Goal: Task Accomplishment & Management: Use online tool/utility

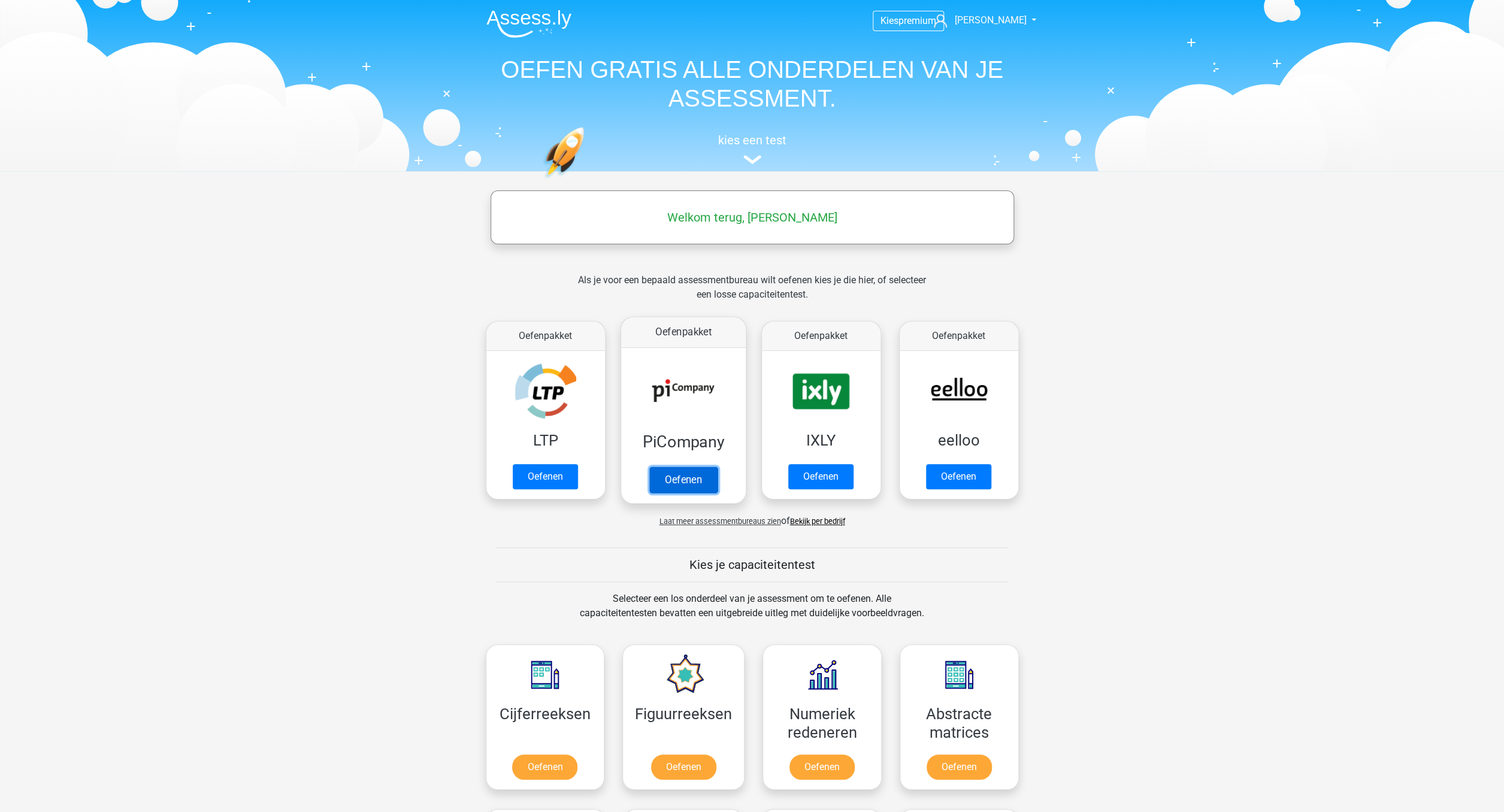
click at [690, 466] on link "Oefenen" at bounding box center [683, 479] width 68 height 26
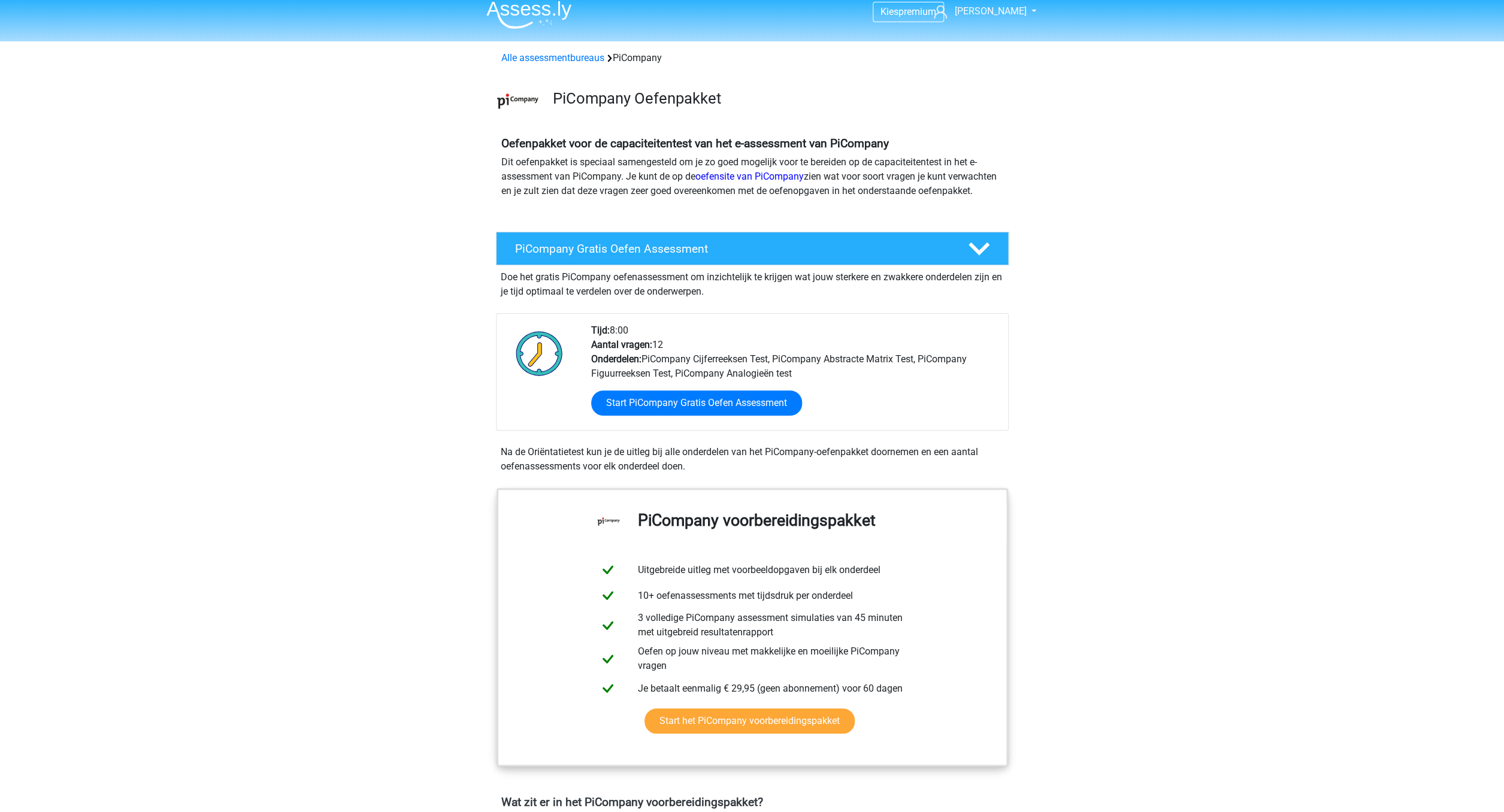
scroll to position [10, 0]
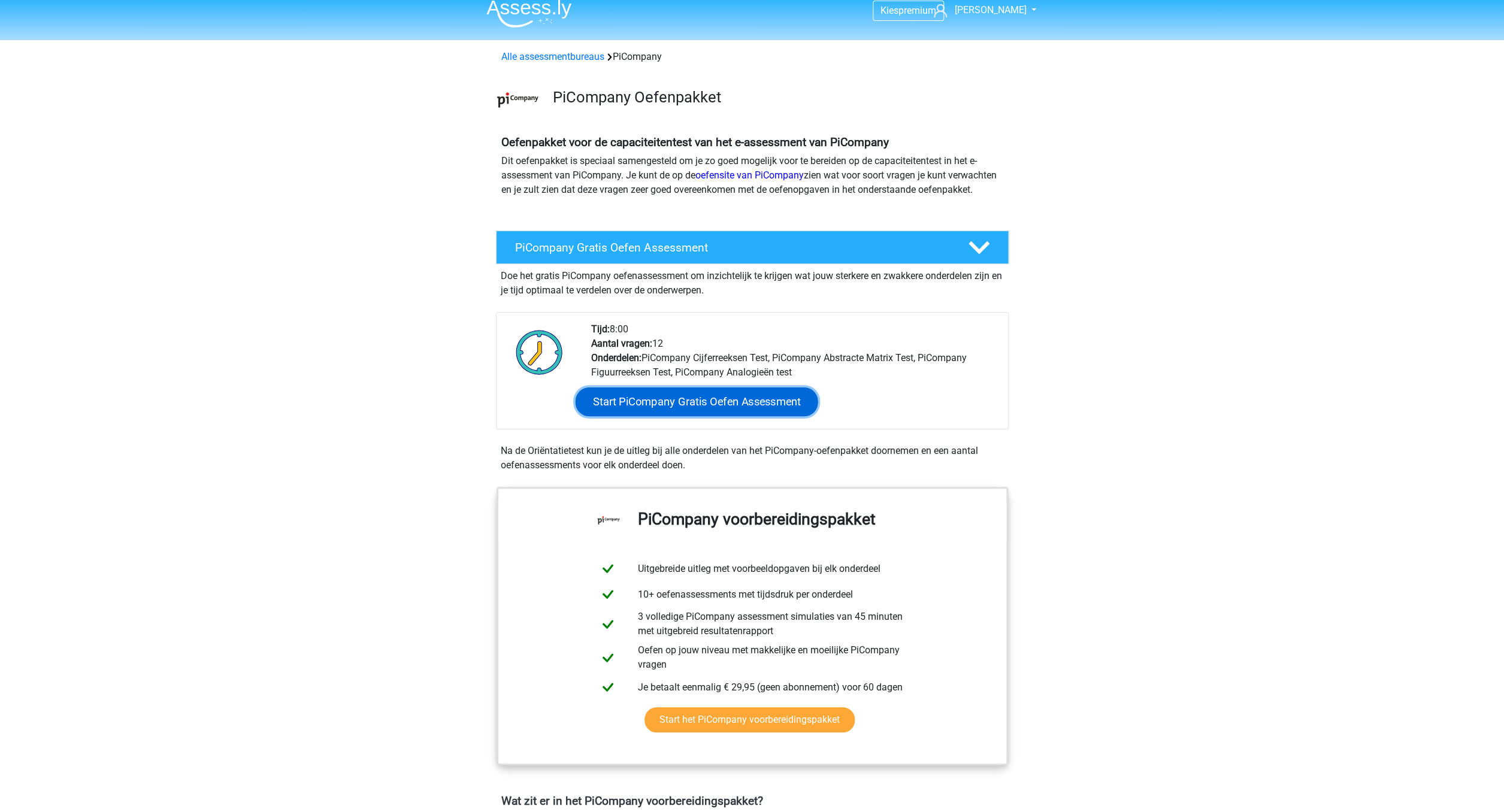
click at [695, 416] on link "Start PiCompany Gratis Oefen Assessment" at bounding box center [696, 401] width 243 height 29
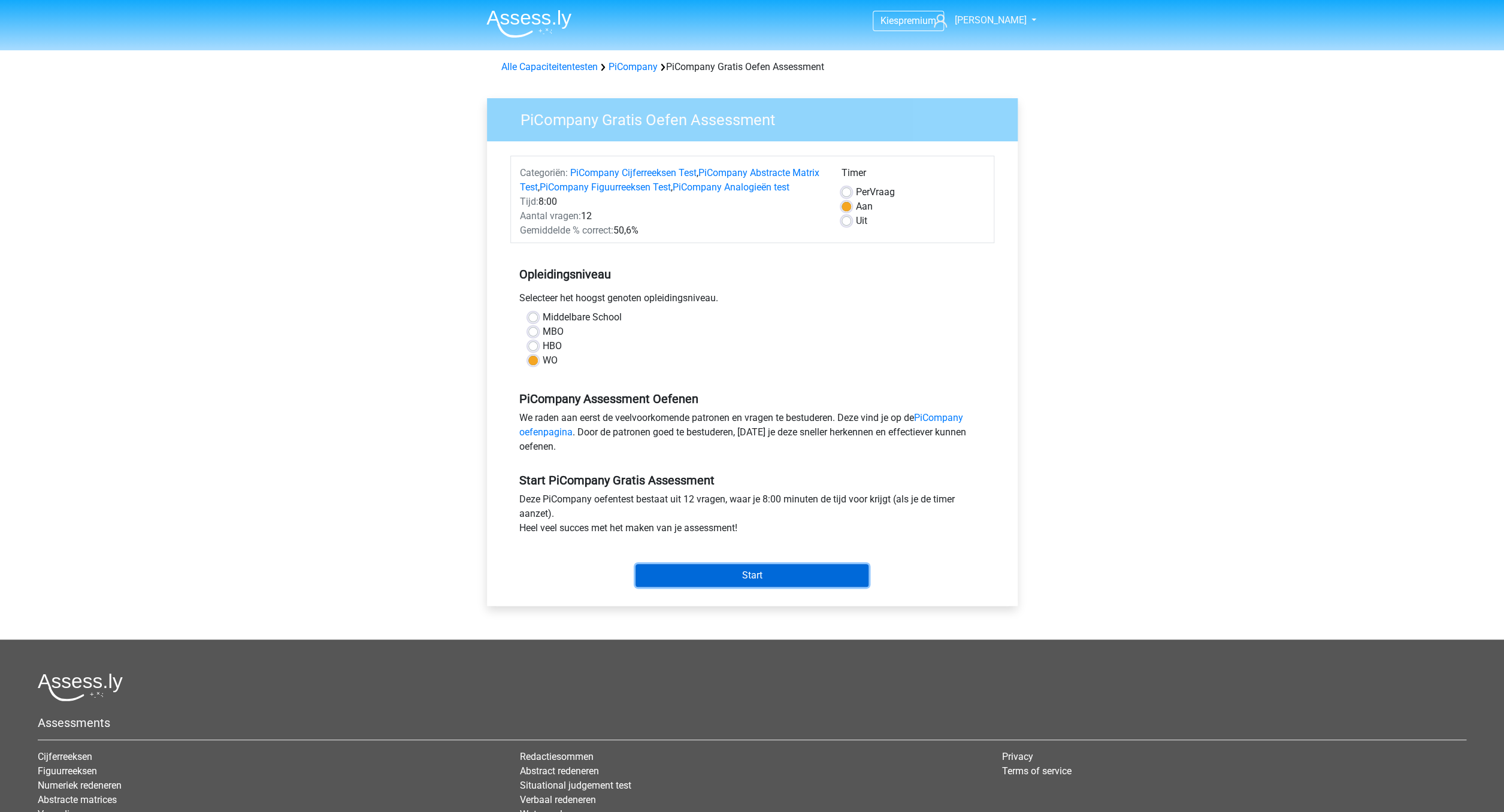
click at [768, 587] on input "Start" at bounding box center [752, 575] width 233 height 23
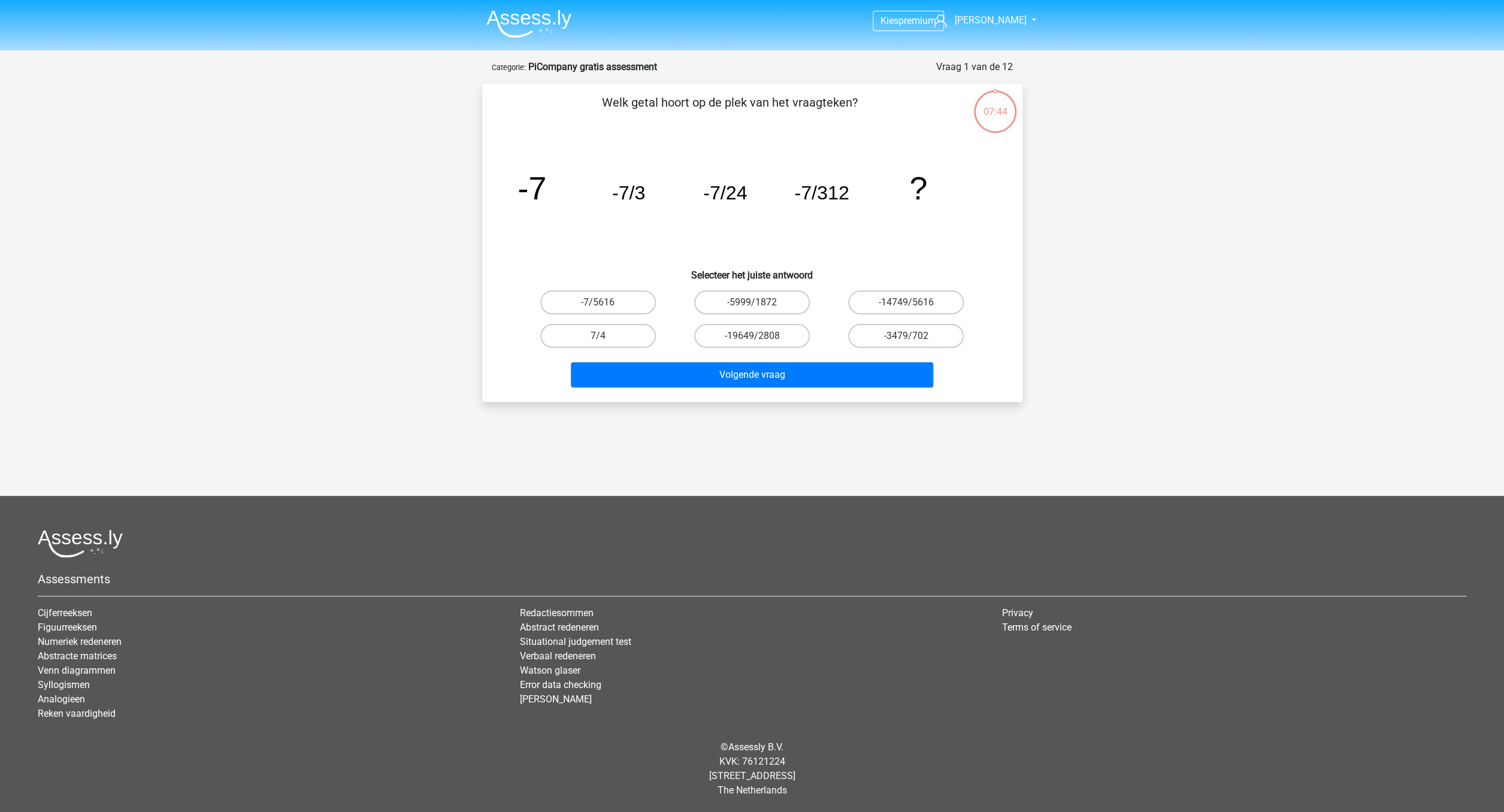
click at [605, 306] on input "-7/5616" at bounding box center [601, 306] width 8 height 8
radio input "true"
click at [769, 383] on button "Volgende vraag" at bounding box center [752, 375] width 363 height 25
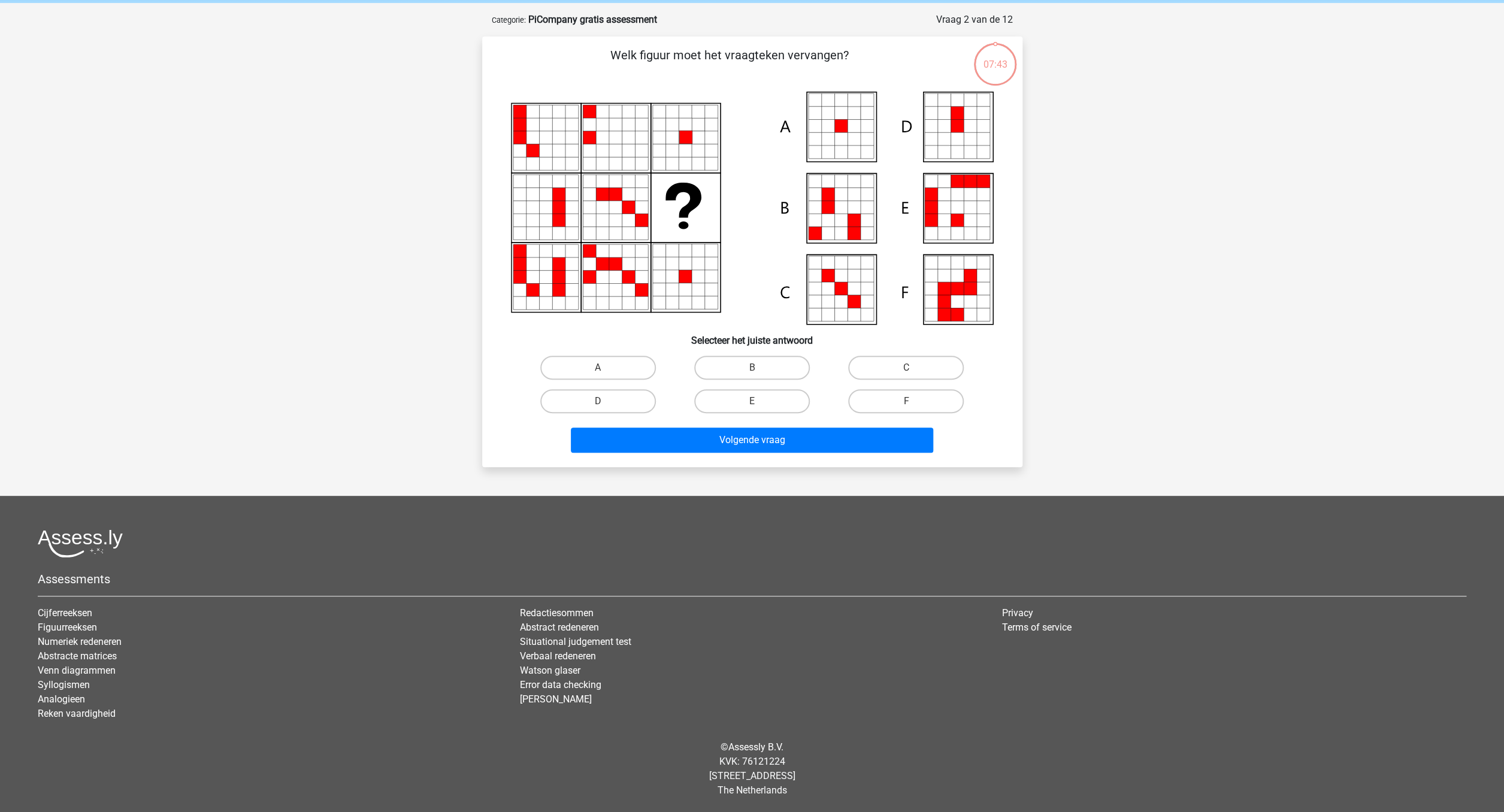
scroll to position [47, 0]
click at [832, 125] on icon at bounding box center [828, 126] width 13 height 13
click at [608, 363] on label "A" at bounding box center [598, 367] width 116 height 24
click at [605, 367] on input "A" at bounding box center [601, 371] width 8 height 8
radio input "true"
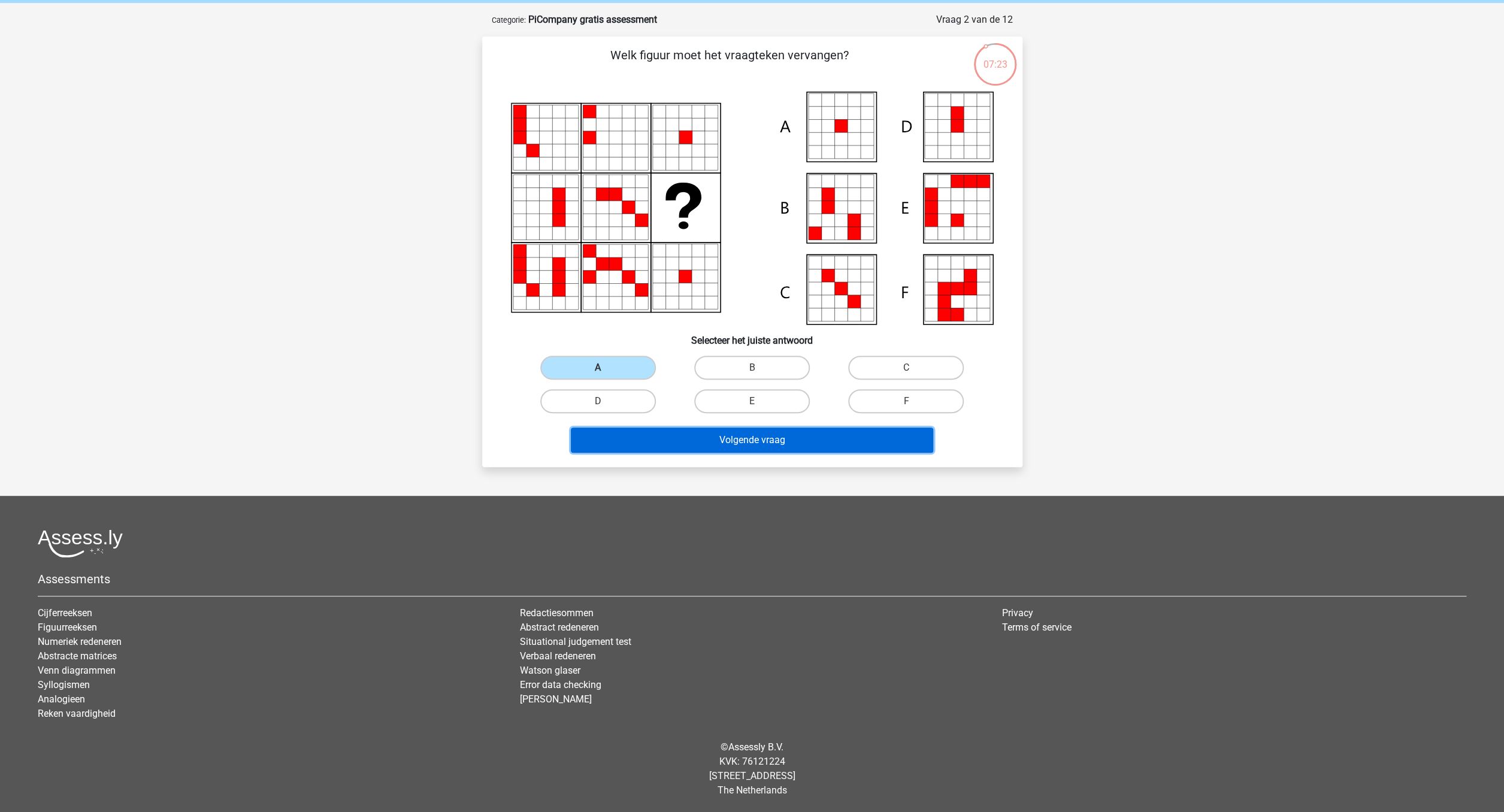
drag, startPoint x: 765, startPoint y: 444, endPoint x: 761, endPoint y: 449, distance: 6.4
click at [765, 444] on button "Volgende vraag" at bounding box center [752, 440] width 363 height 25
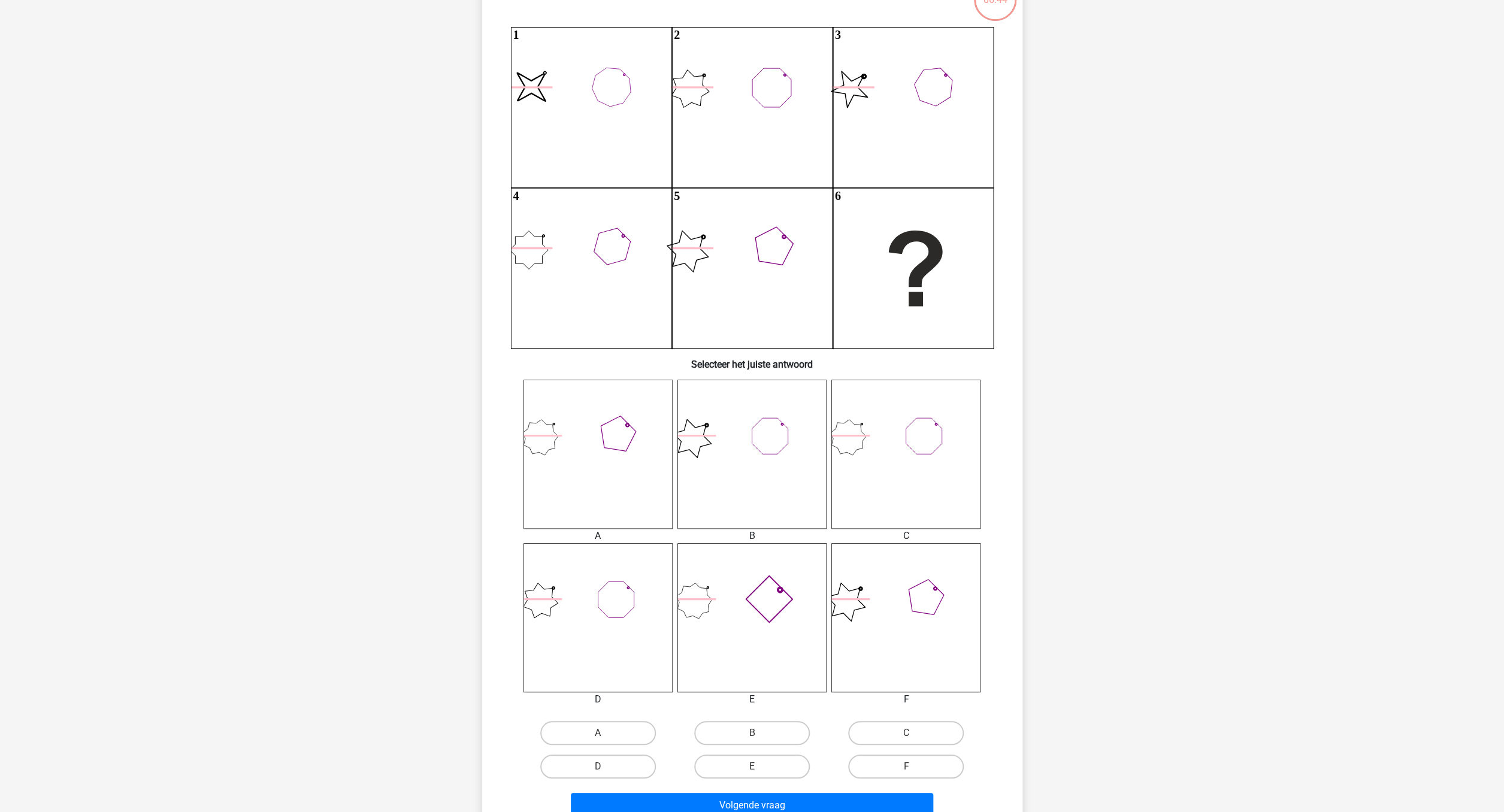
scroll to position [116, 0]
click at [869, 612] on icon at bounding box center [905, 614] width 149 height 149
click at [903, 763] on label "F" at bounding box center [906, 763] width 116 height 24
click at [906, 763] on input "F" at bounding box center [910, 766] width 8 height 8
radio input "true"
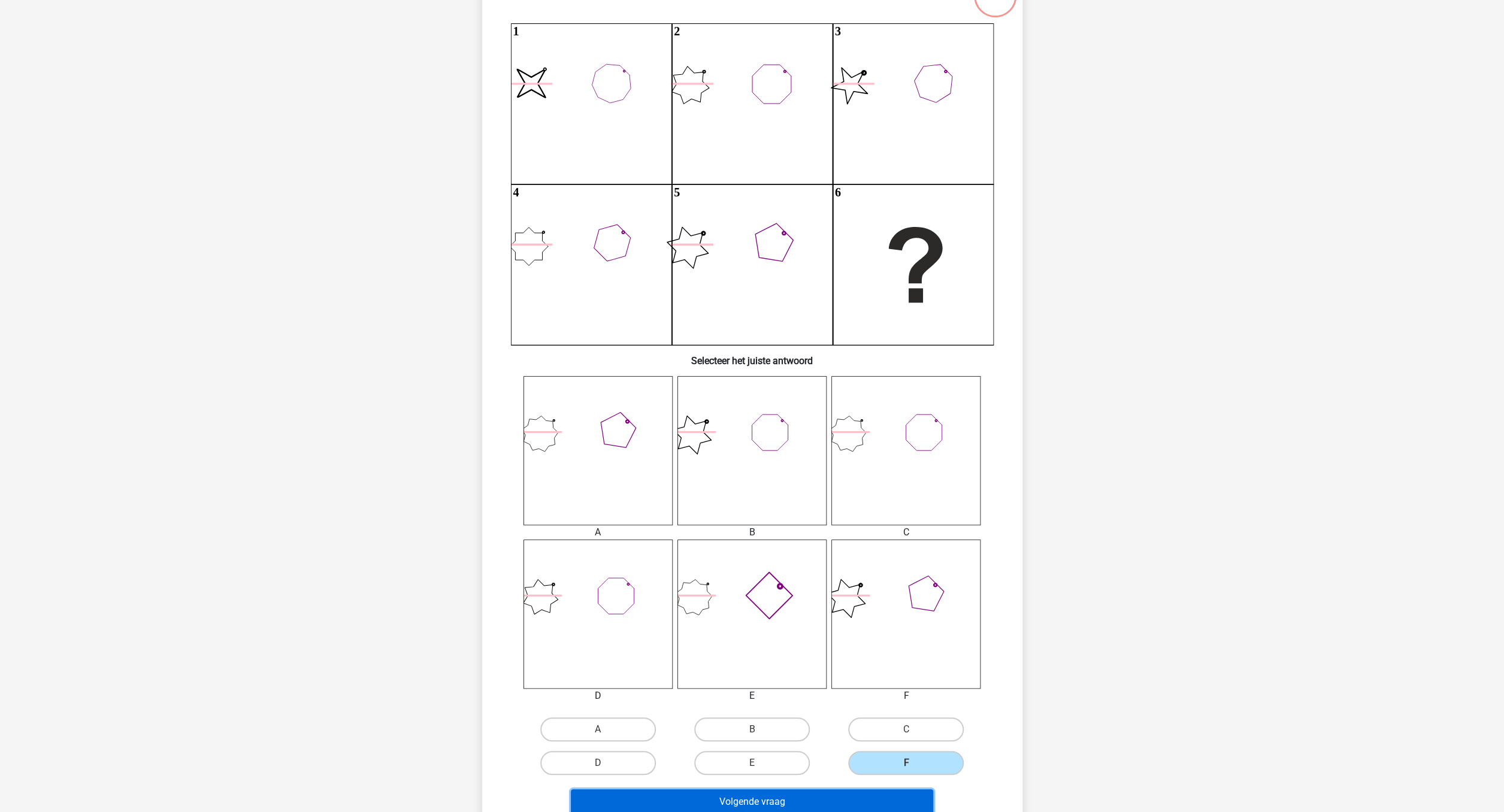
click at [881, 800] on button "Volgende vraag" at bounding box center [752, 802] width 363 height 25
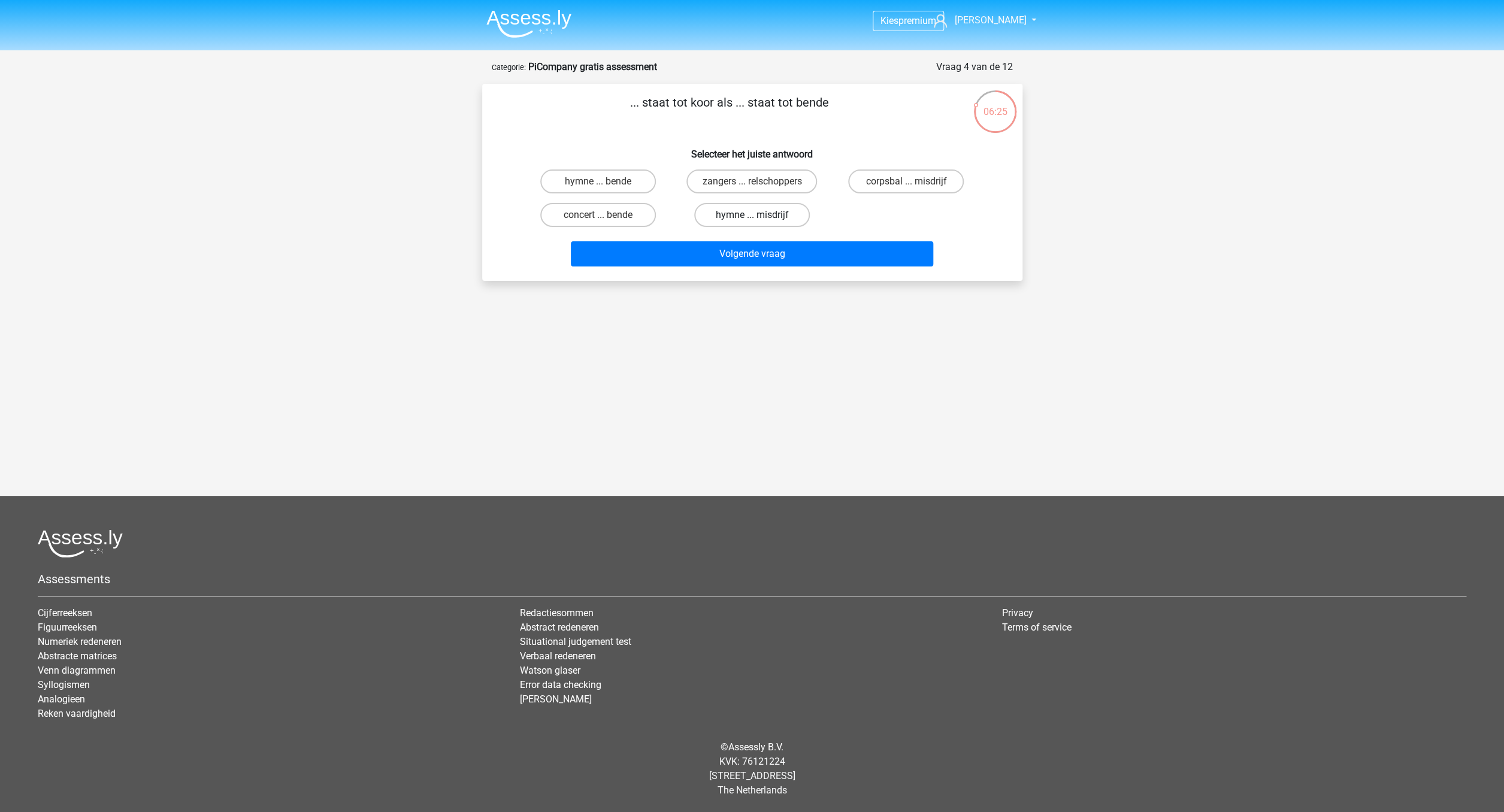
click at [778, 216] on label "hymne ... misdrijf" at bounding box center [752, 215] width 116 height 24
click at [759, 216] on input "hymne ... misdrijf" at bounding box center [755, 218] width 8 height 8
radio input "true"
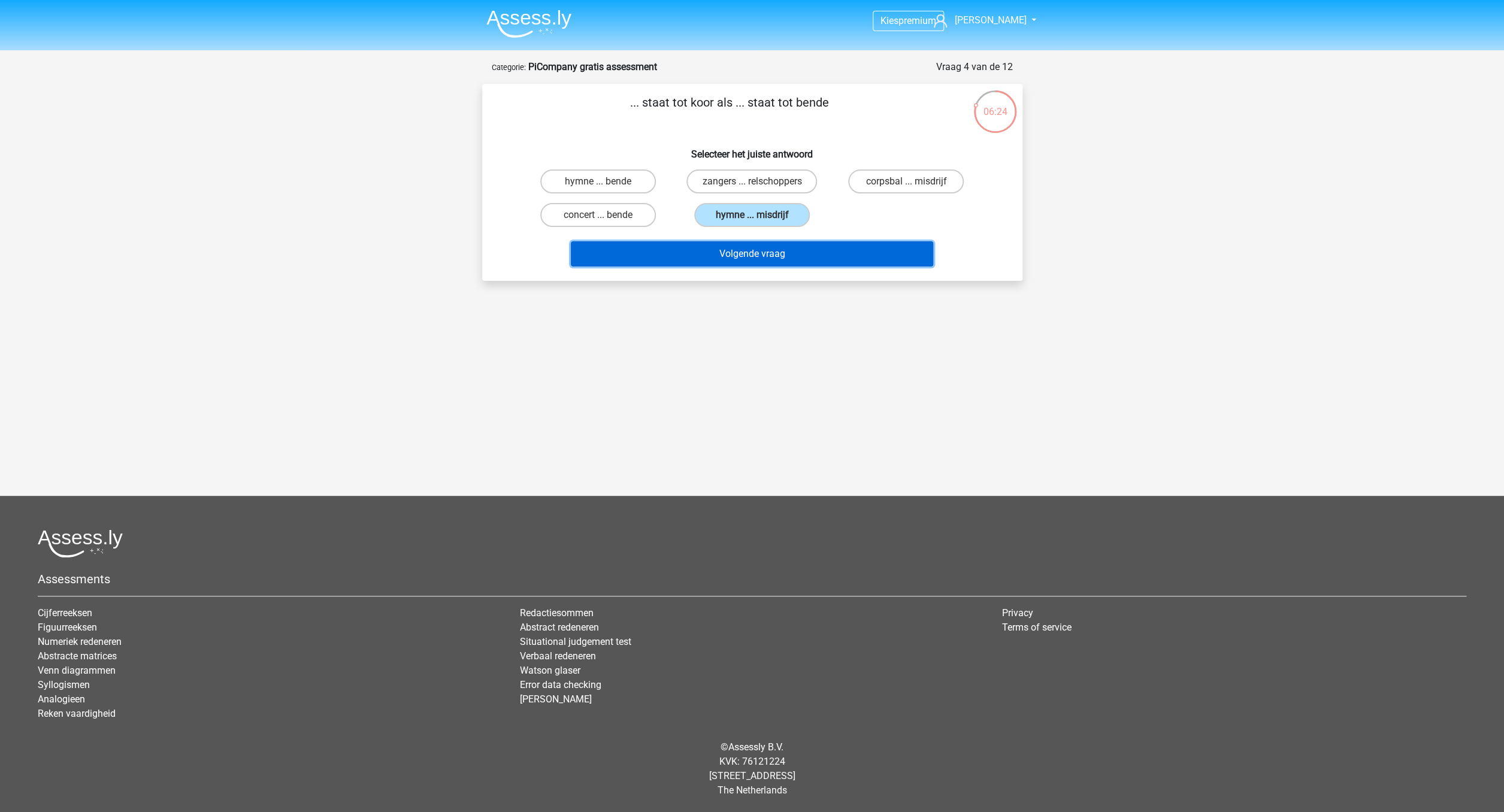
click at [774, 260] on button "Volgende vraag" at bounding box center [752, 254] width 363 height 25
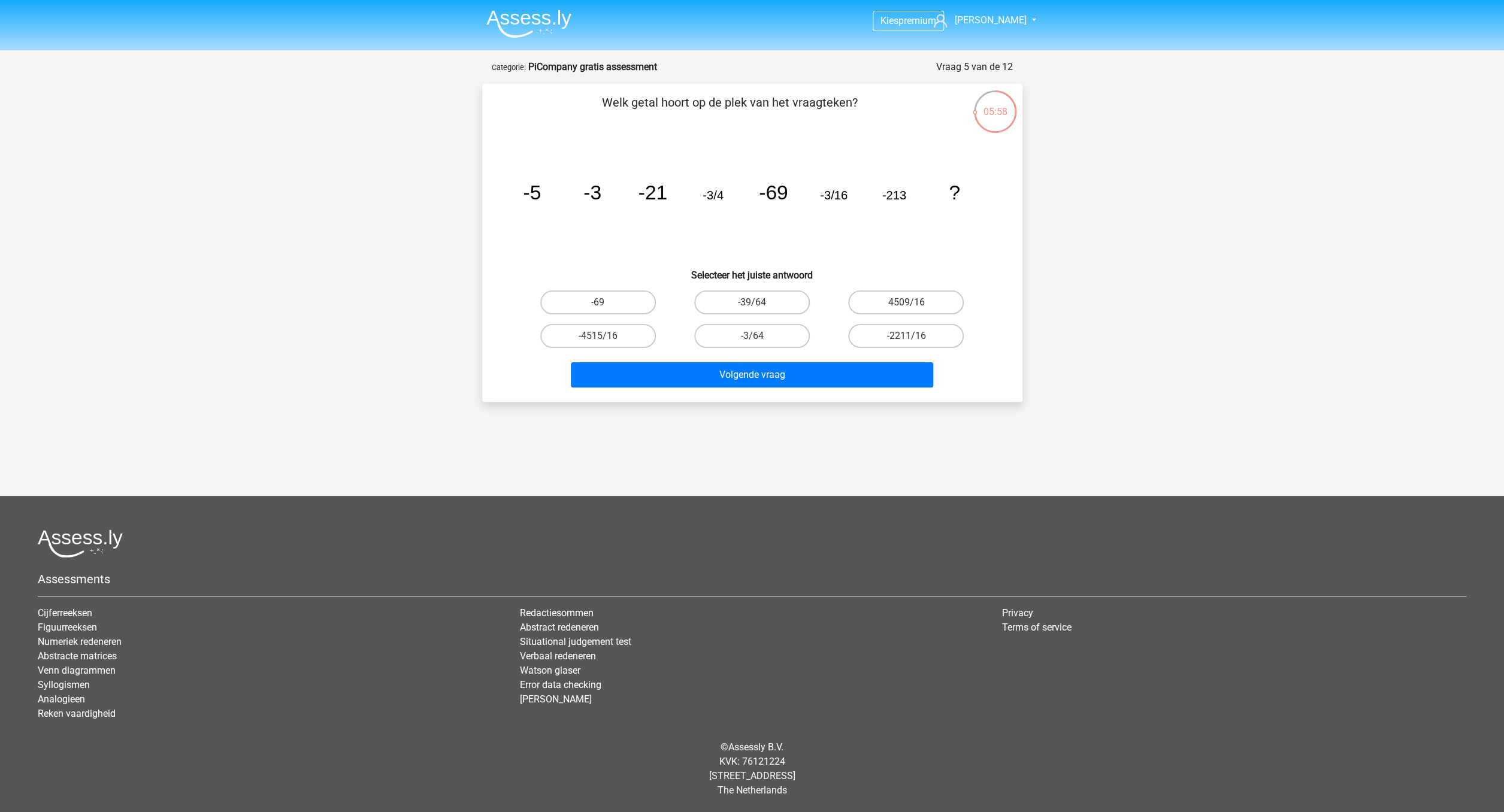
click at [760, 337] on div "-3/64" at bounding box center [752, 336] width 144 height 24
click at [770, 372] on button "Volgende vraag" at bounding box center [752, 375] width 363 height 25
click at [768, 337] on label "-3/64" at bounding box center [752, 336] width 116 height 24
click at [759, 337] on input "-3/64" at bounding box center [755, 340] width 8 height 8
radio input "true"
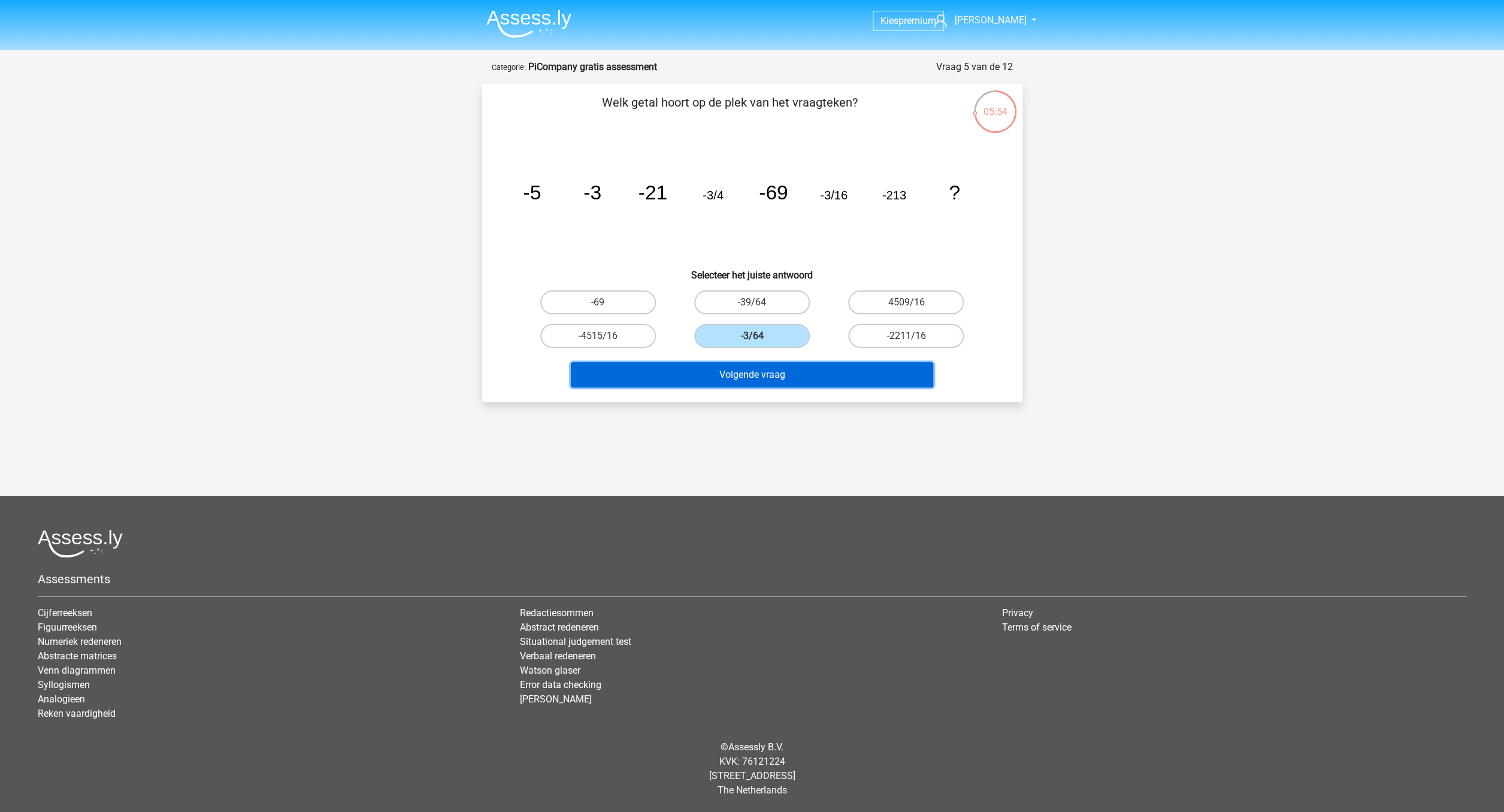
click at [745, 365] on button "Volgende vraag" at bounding box center [752, 375] width 363 height 25
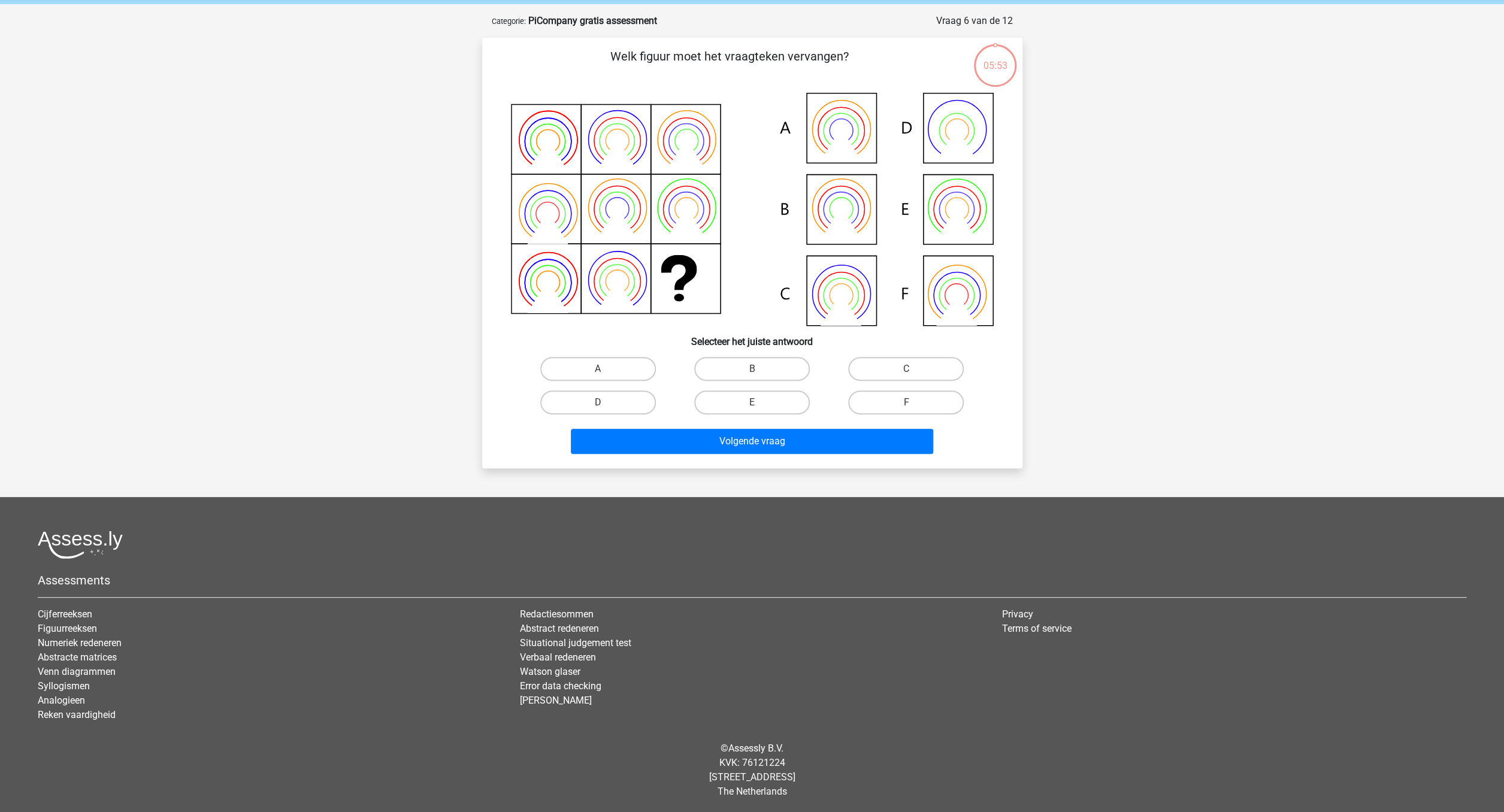
scroll to position [47, 0]
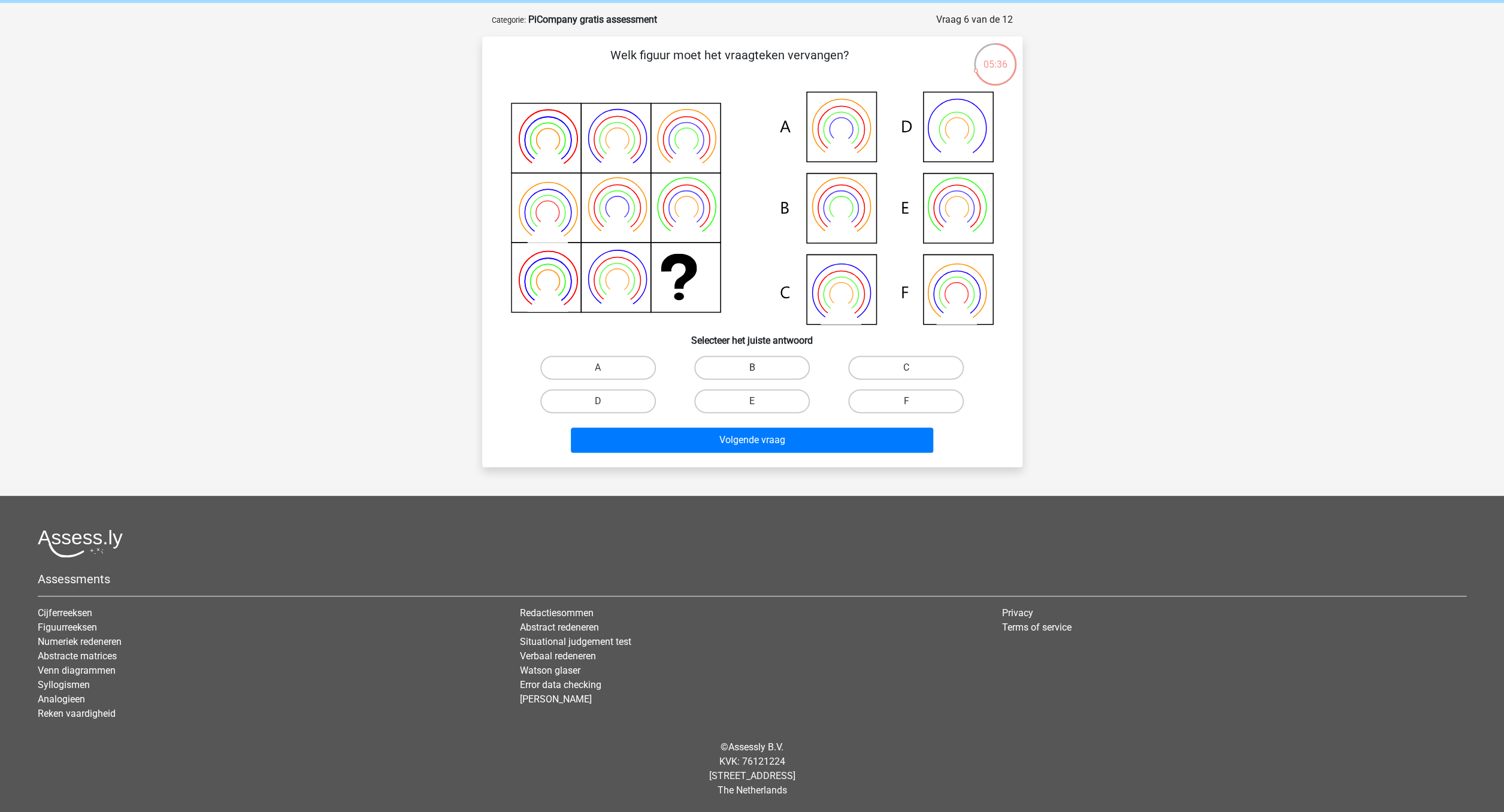
click at [753, 362] on label "B" at bounding box center [752, 367] width 116 height 24
click at [753, 367] on input "B" at bounding box center [755, 371] width 8 height 8
radio input "true"
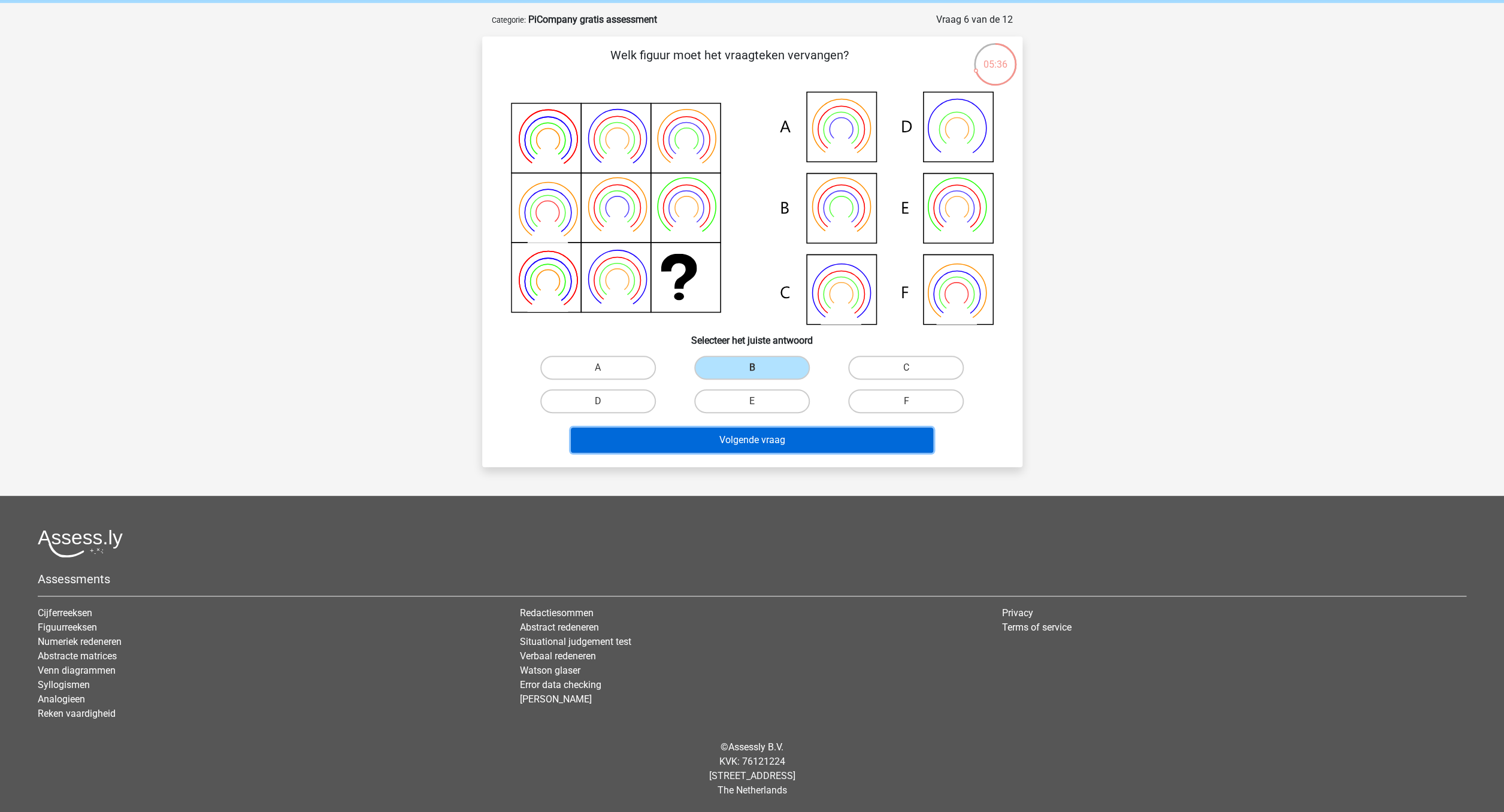
click at [760, 444] on button "Volgende vraag" at bounding box center [752, 440] width 363 height 25
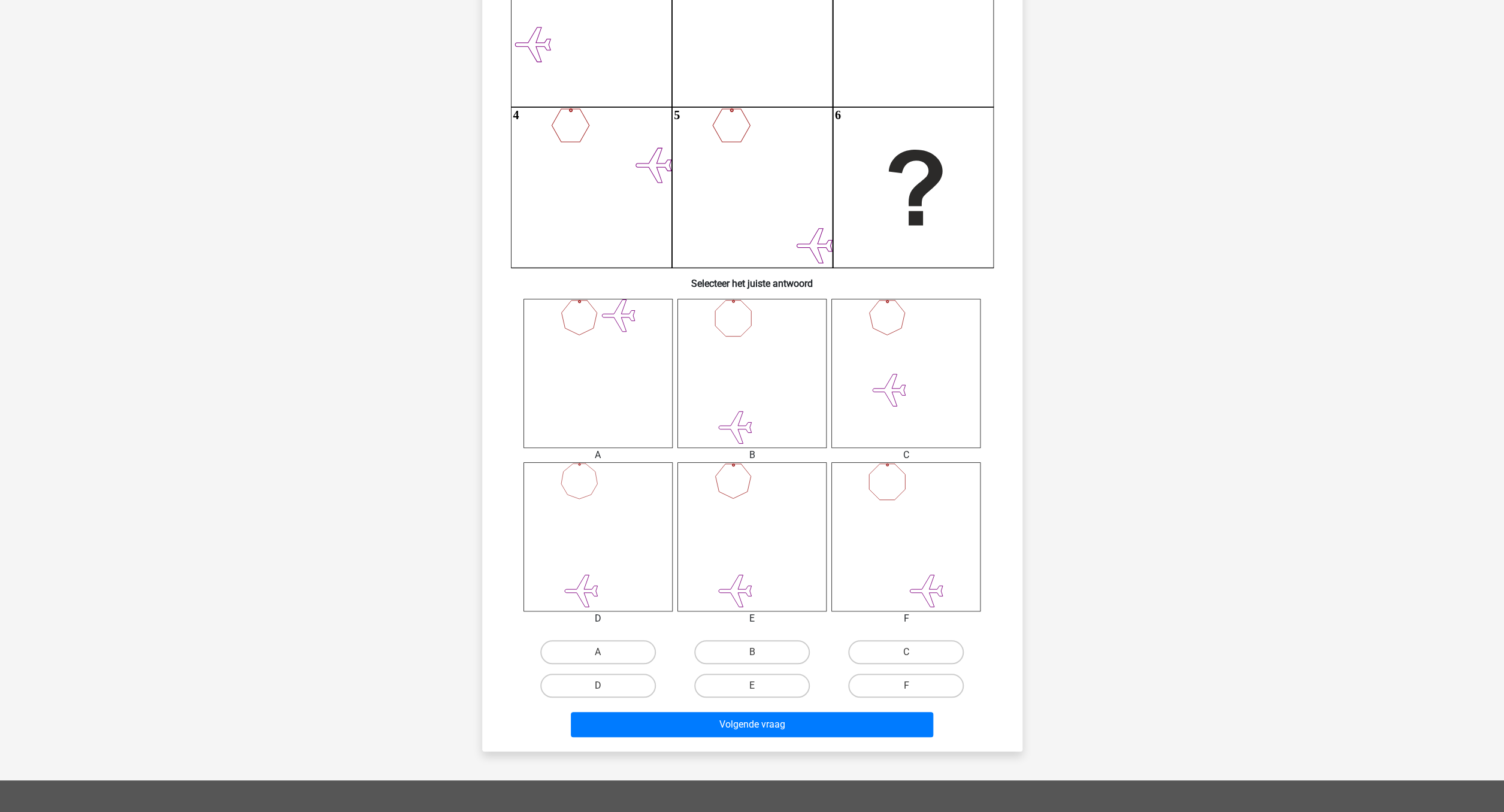
scroll to position [209, 0]
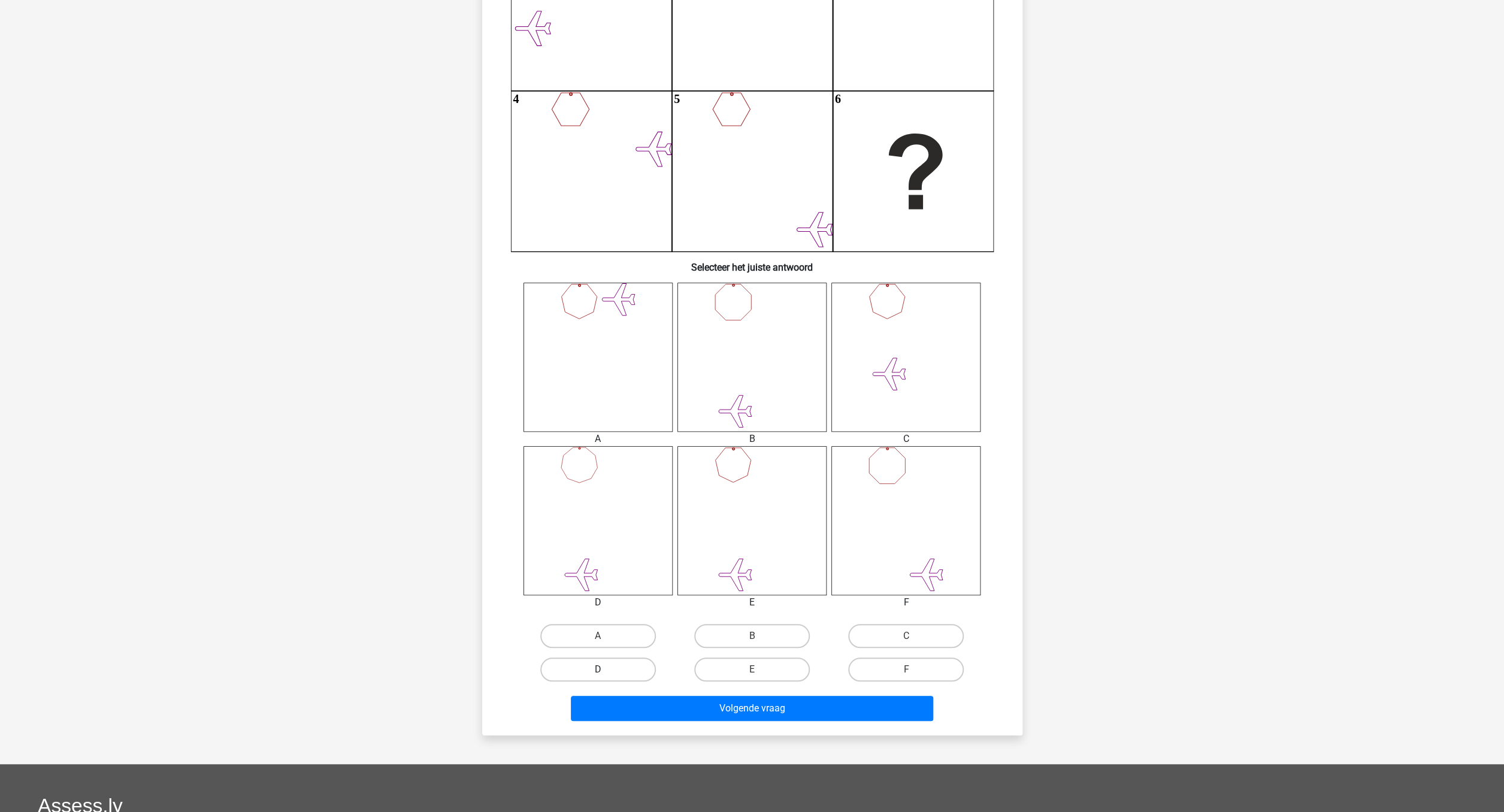
click at [612, 667] on label "D" at bounding box center [598, 669] width 116 height 24
click at [605, 669] on input "D" at bounding box center [601, 673] width 8 height 8
radio input "true"
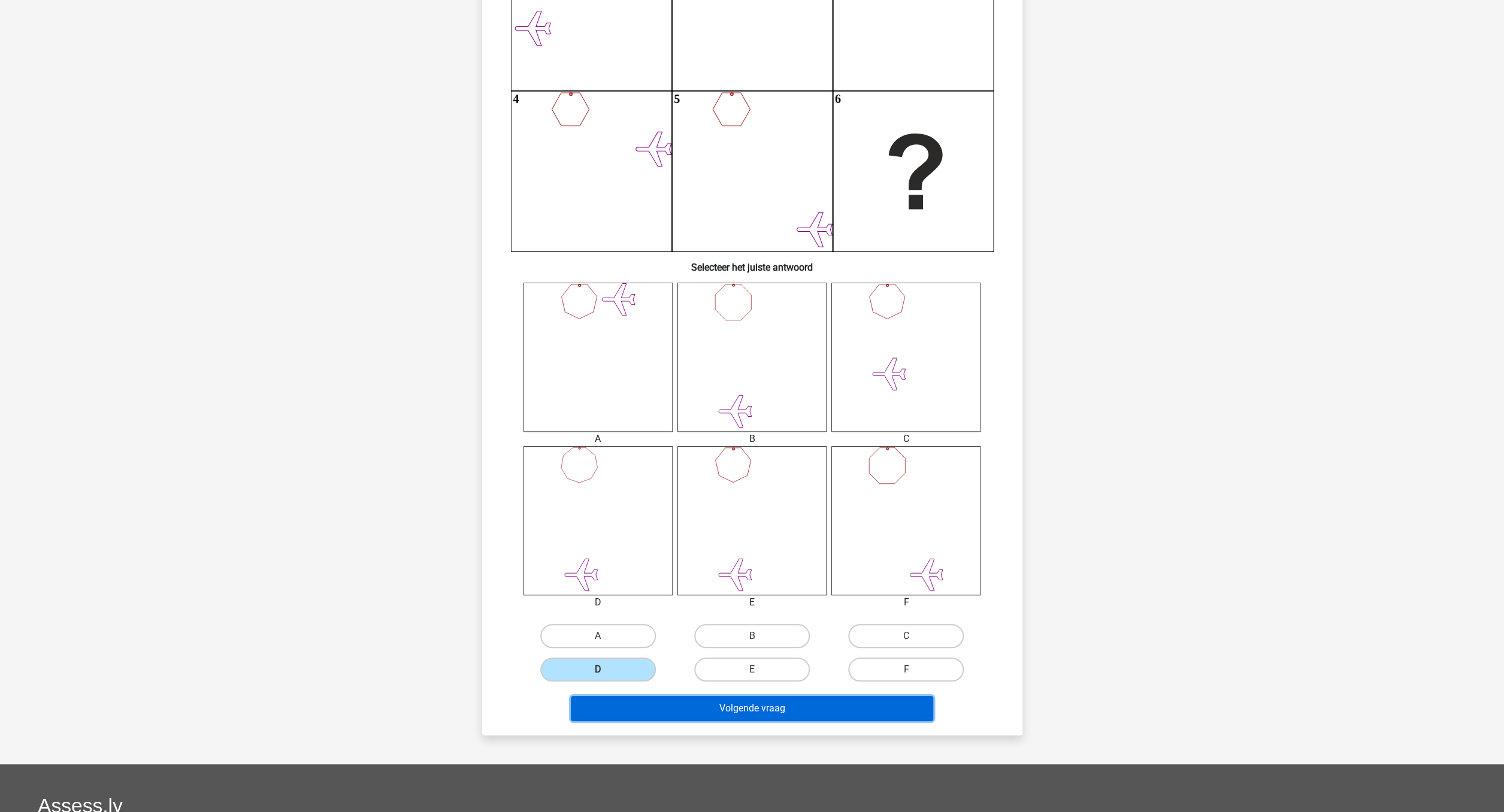
click at [711, 706] on button "Volgende vraag" at bounding box center [752, 708] width 363 height 25
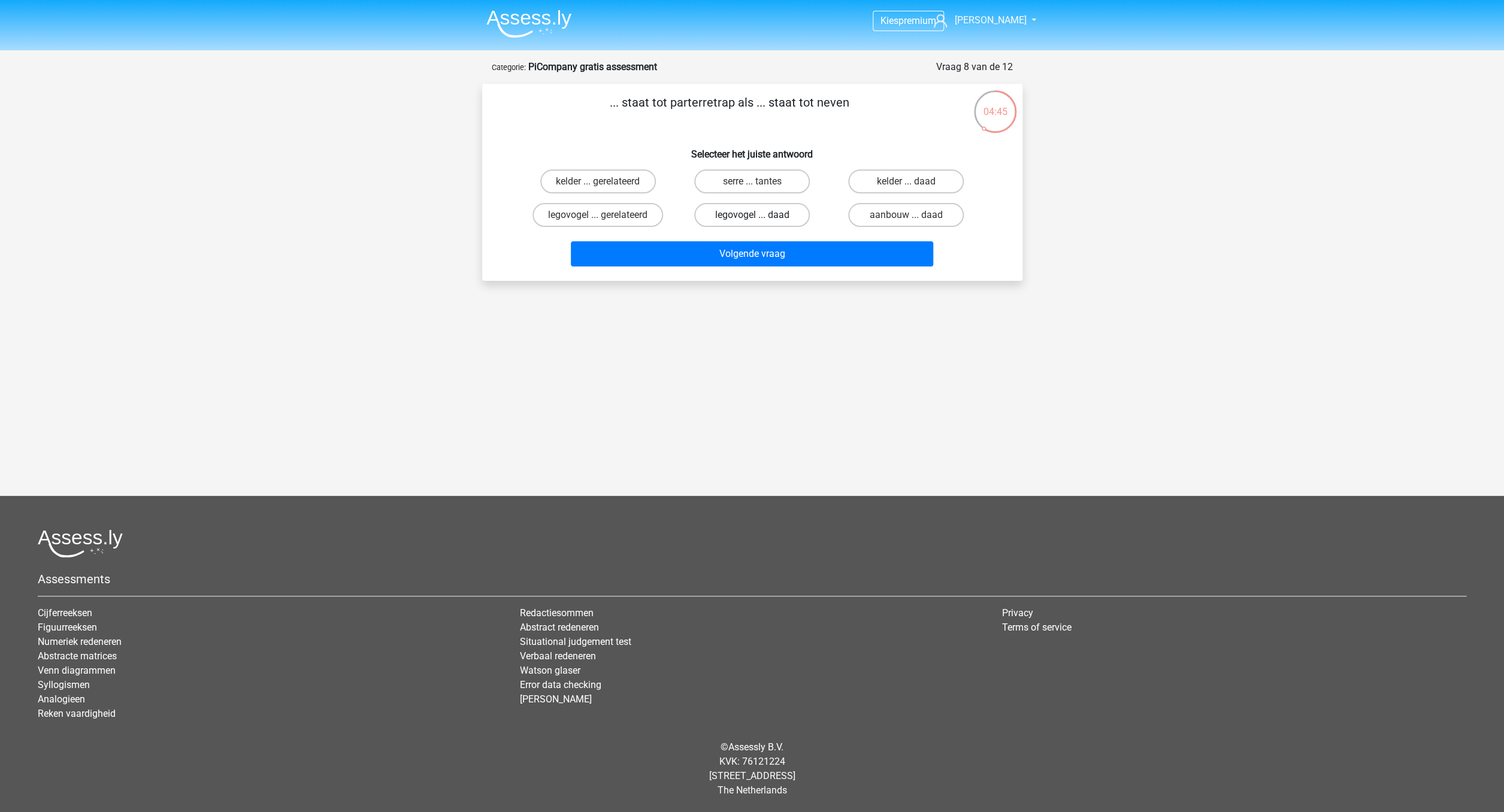
click at [772, 216] on label "legovogel ... daad" at bounding box center [752, 215] width 116 height 24
click at [759, 216] on input "legovogel ... daad" at bounding box center [755, 218] width 8 height 8
radio input "true"
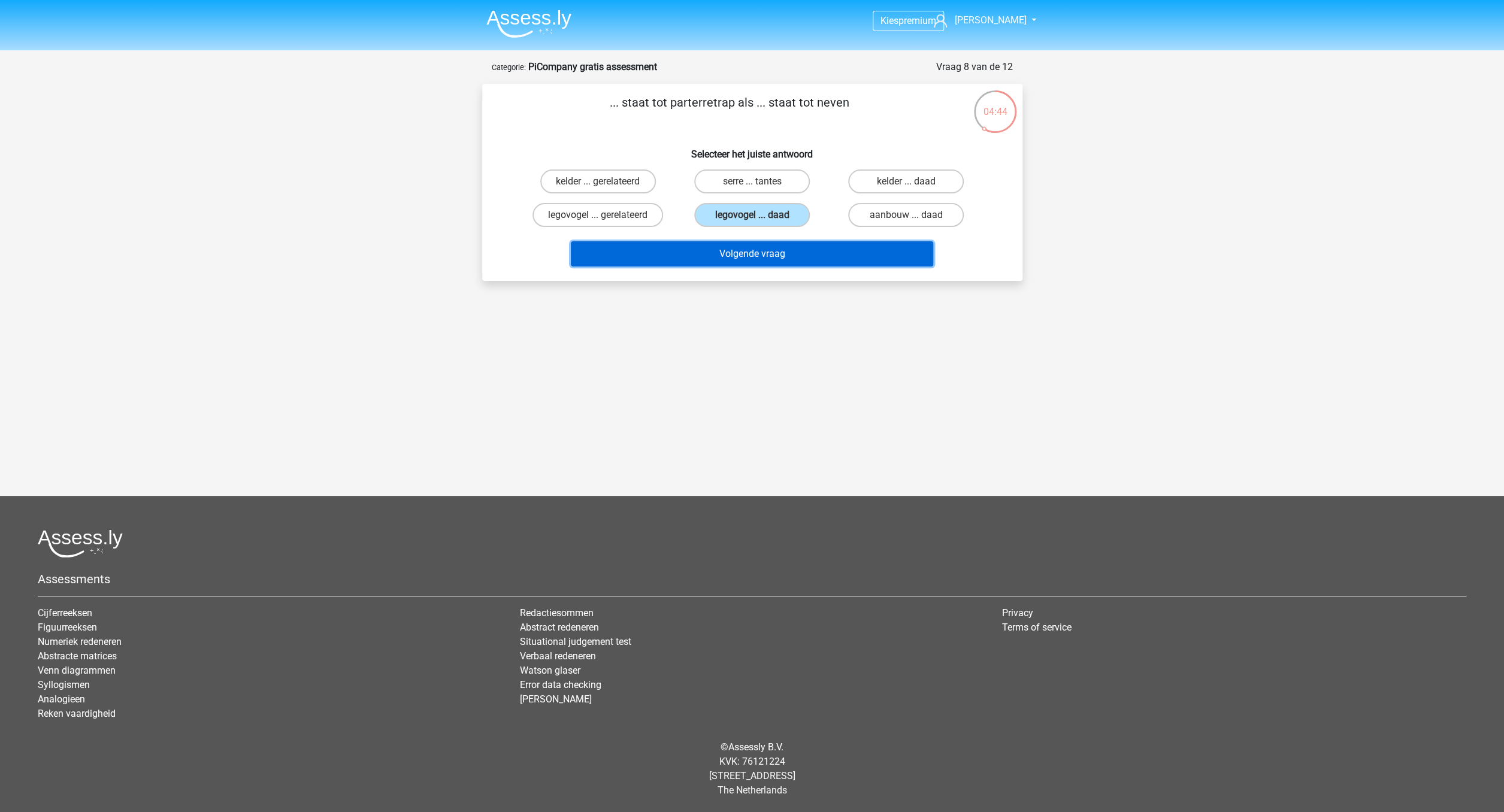
click at [773, 253] on button "Volgende vraag" at bounding box center [752, 254] width 363 height 25
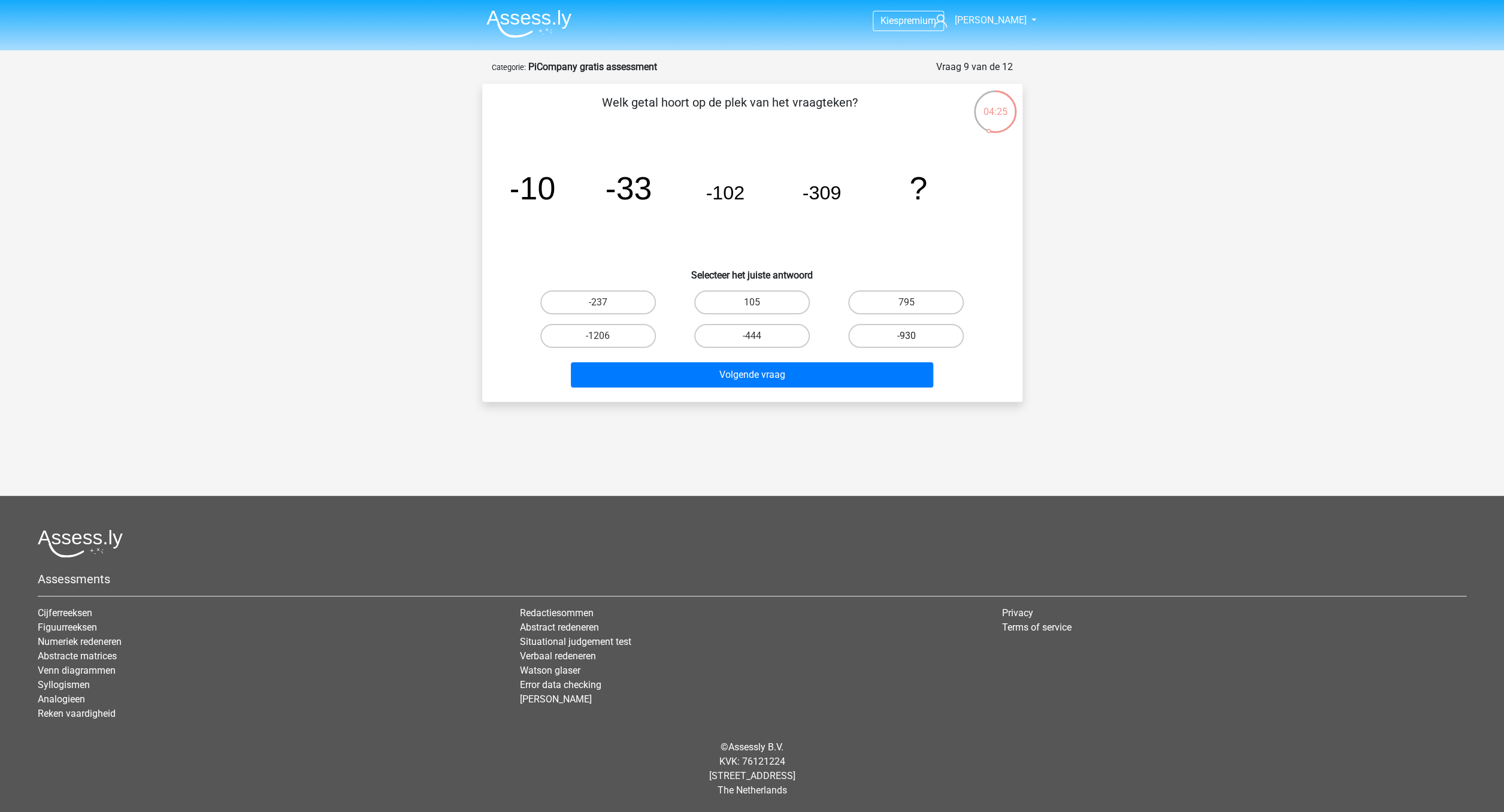
click at [926, 331] on label "-930" at bounding box center [906, 336] width 116 height 24
click at [914, 336] on input "-930" at bounding box center [910, 340] width 8 height 8
radio input "true"
click at [784, 372] on button "Volgende vraag" at bounding box center [752, 375] width 363 height 25
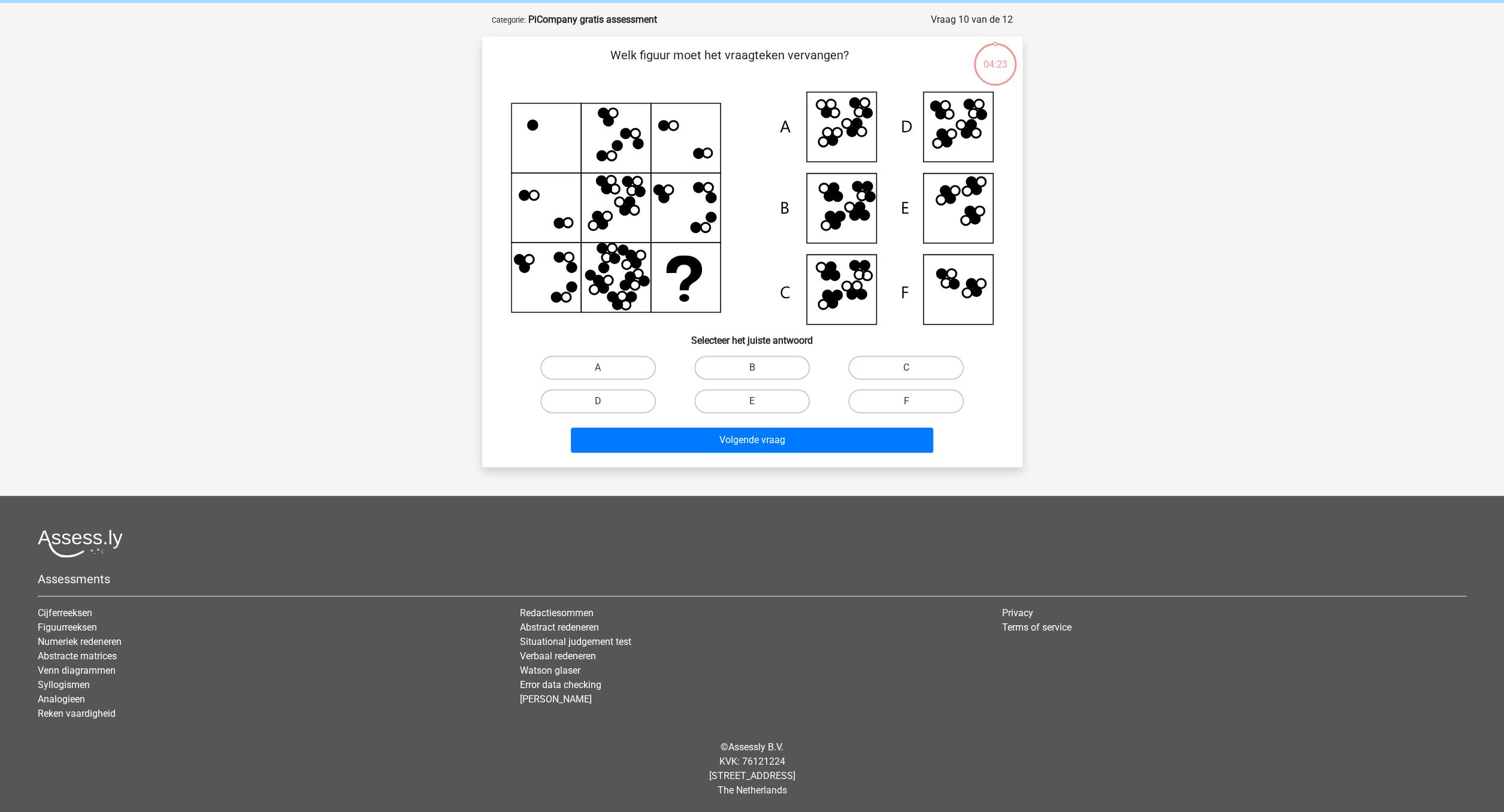
scroll to position [47, 0]
click at [858, 207] on icon at bounding box center [860, 207] width 10 height 10
drag, startPoint x: 757, startPoint y: 364, endPoint x: 756, endPoint y: 380, distance: 16.0
click at [757, 364] on label "B" at bounding box center [752, 367] width 116 height 24
click at [757, 367] on input "B" at bounding box center [755, 371] width 8 height 8
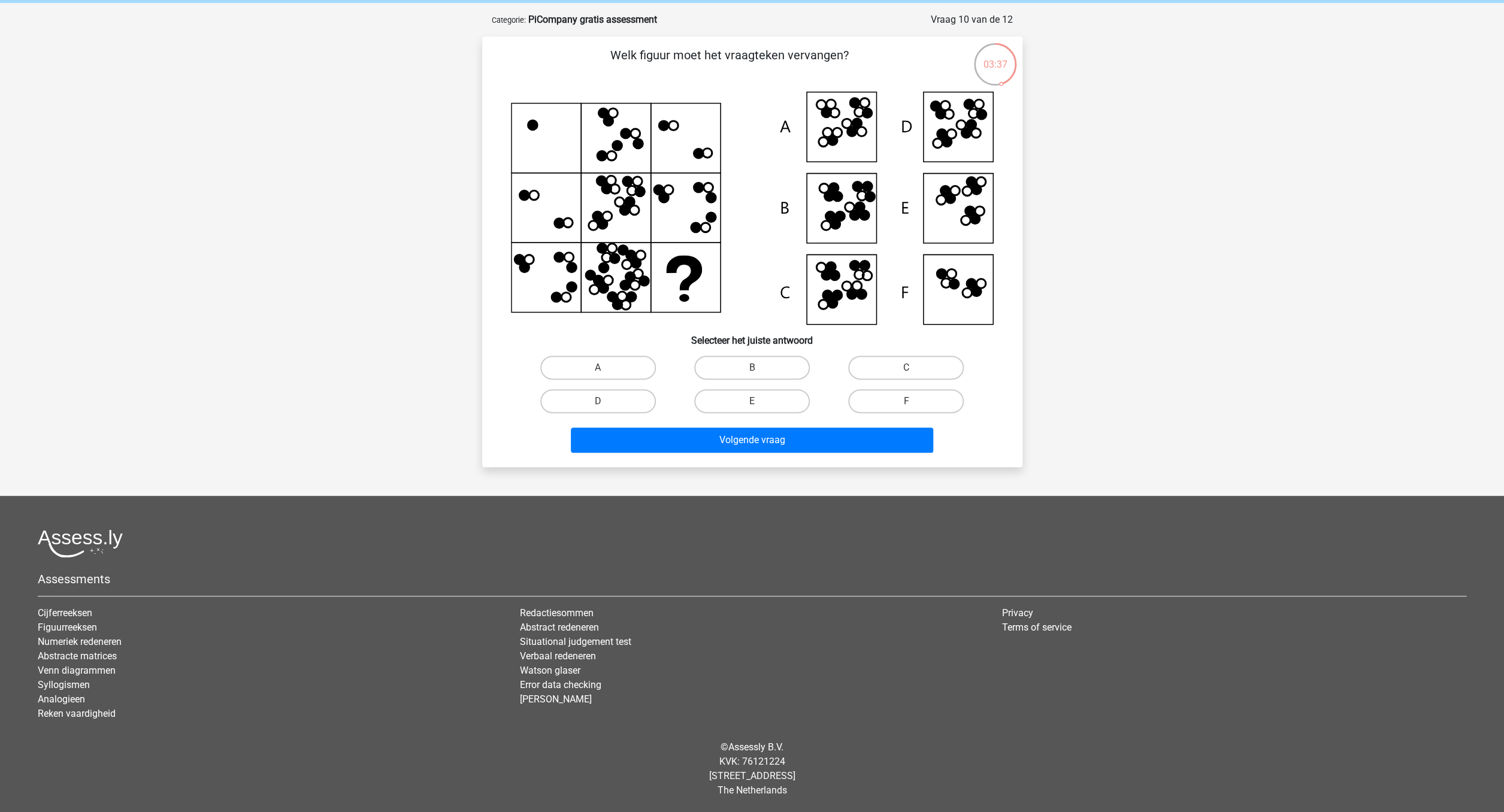
radio input "true"
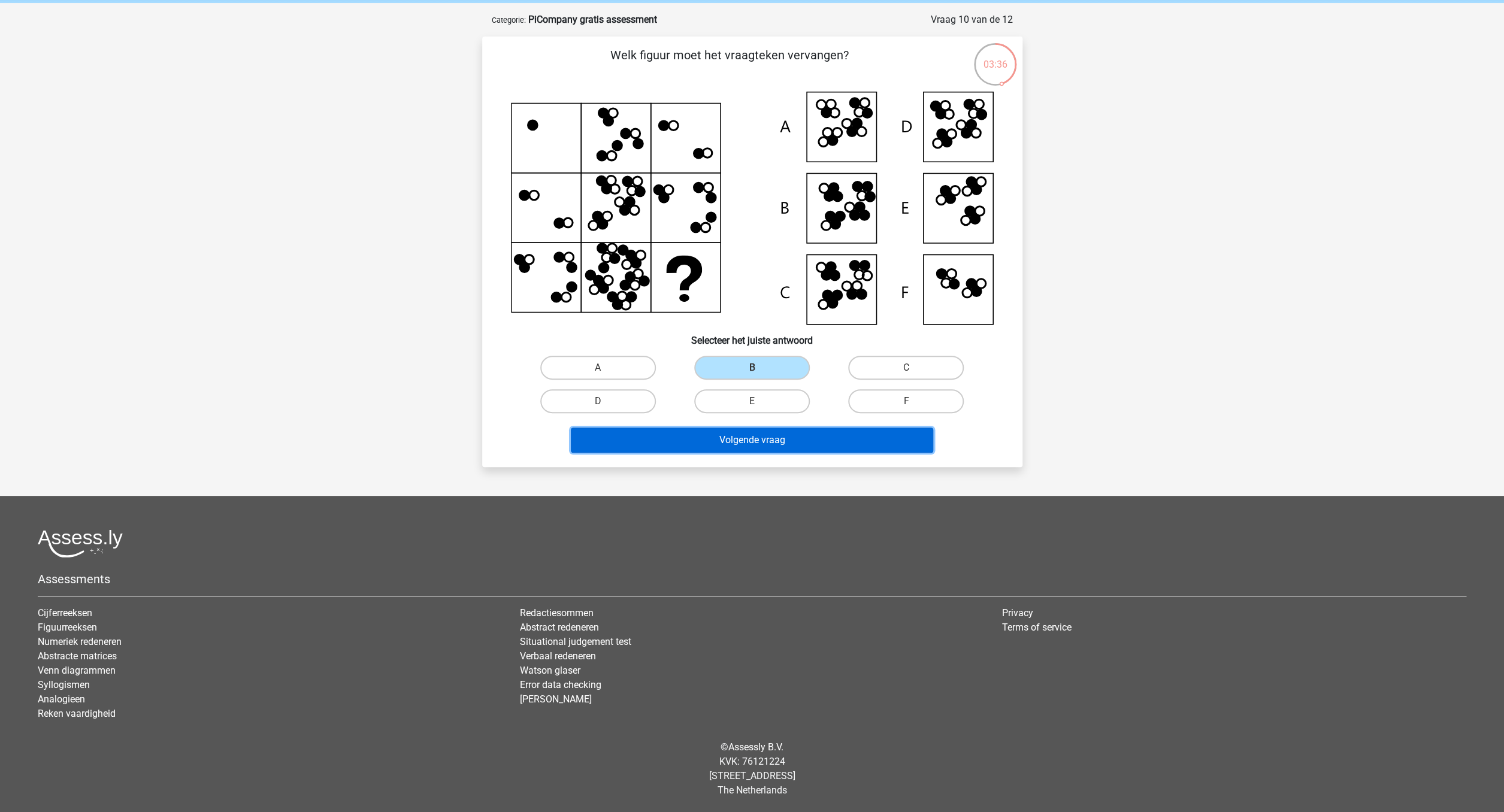
click at [779, 445] on button "Volgende vraag" at bounding box center [752, 440] width 363 height 25
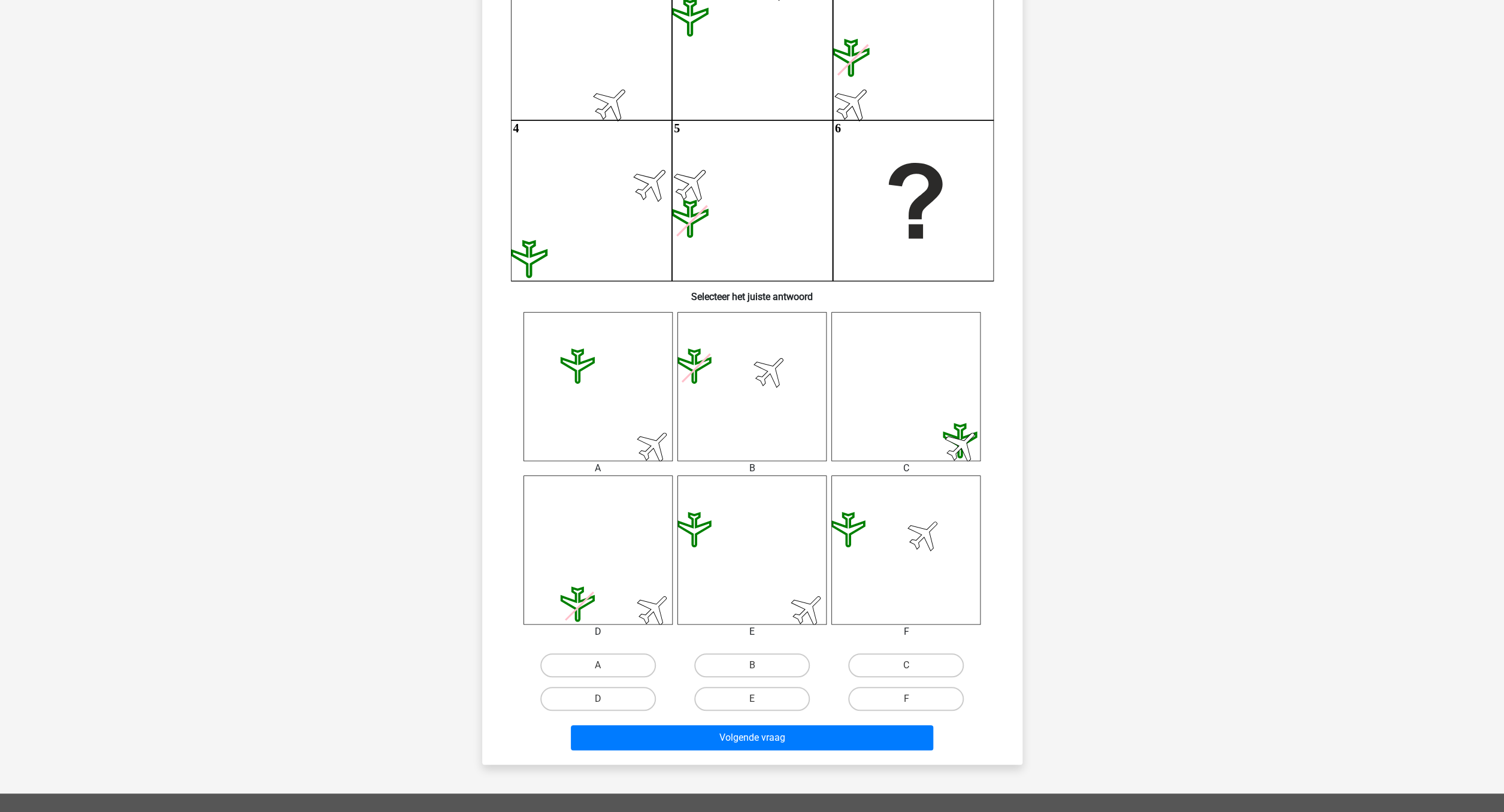
scroll to position [186, 0]
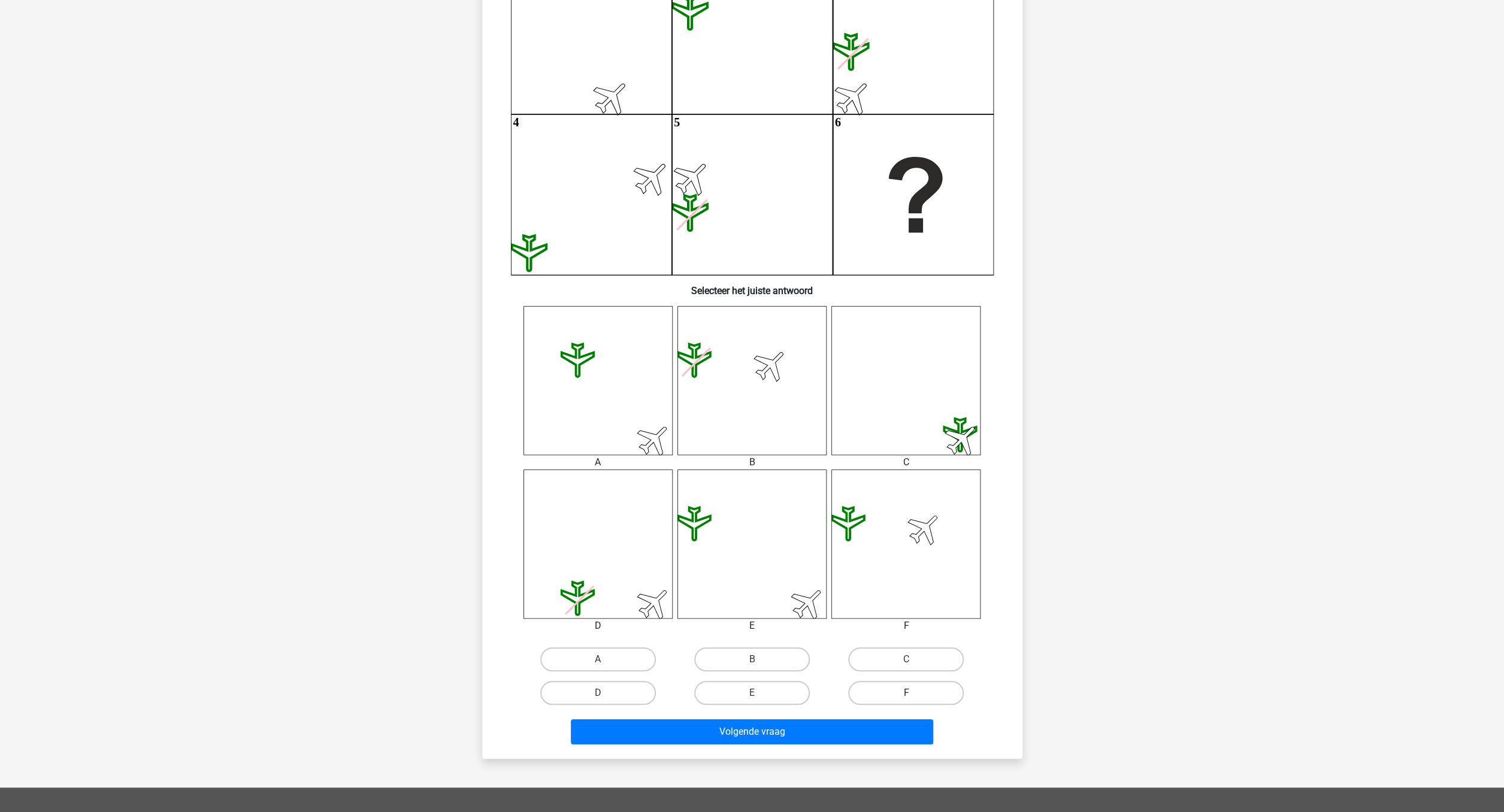
click at [915, 690] on label "F" at bounding box center [906, 692] width 116 height 24
click at [914, 693] on input "F" at bounding box center [910, 696] width 8 height 8
radio input "true"
click at [857, 726] on button "Volgende vraag" at bounding box center [752, 732] width 363 height 25
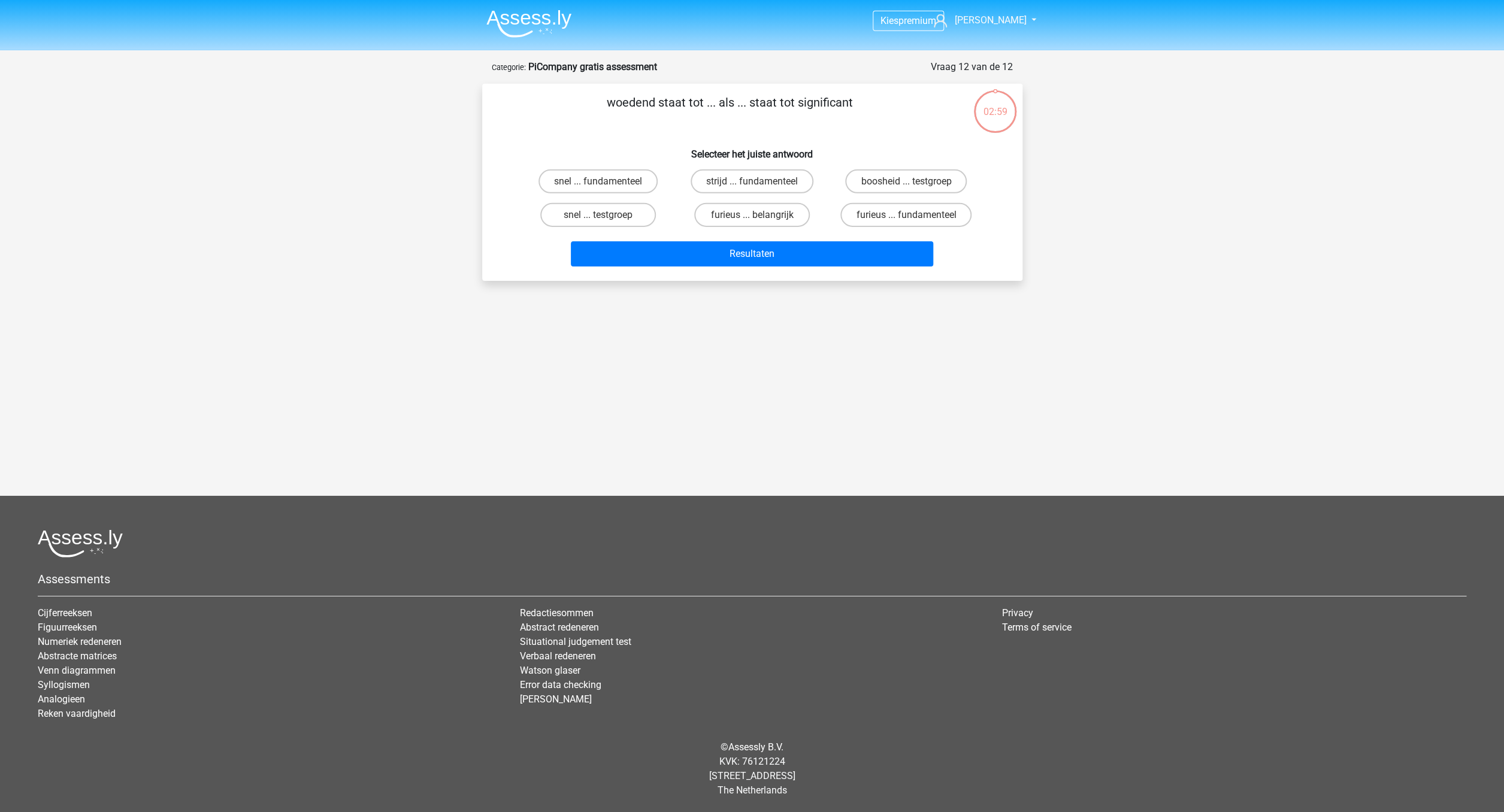
scroll to position [0, 0]
click at [768, 215] on label "furieus ... belangrijk" at bounding box center [752, 215] width 116 height 24
click at [759, 215] on input "furieus ... belangrijk" at bounding box center [755, 218] width 8 height 8
radio input "true"
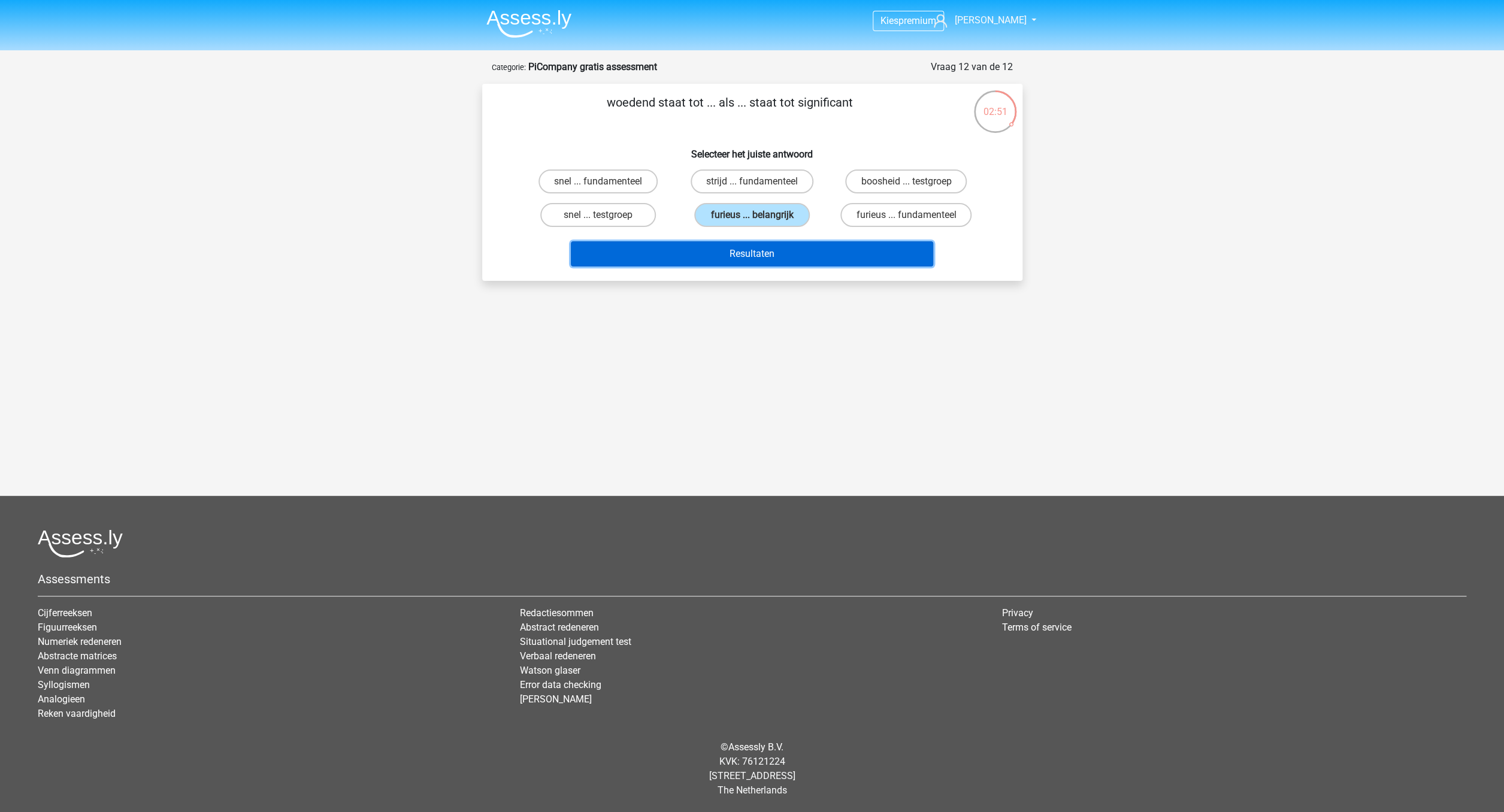
click at [763, 255] on button "Resultaten" at bounding box center [752, 254] width 363 height 25
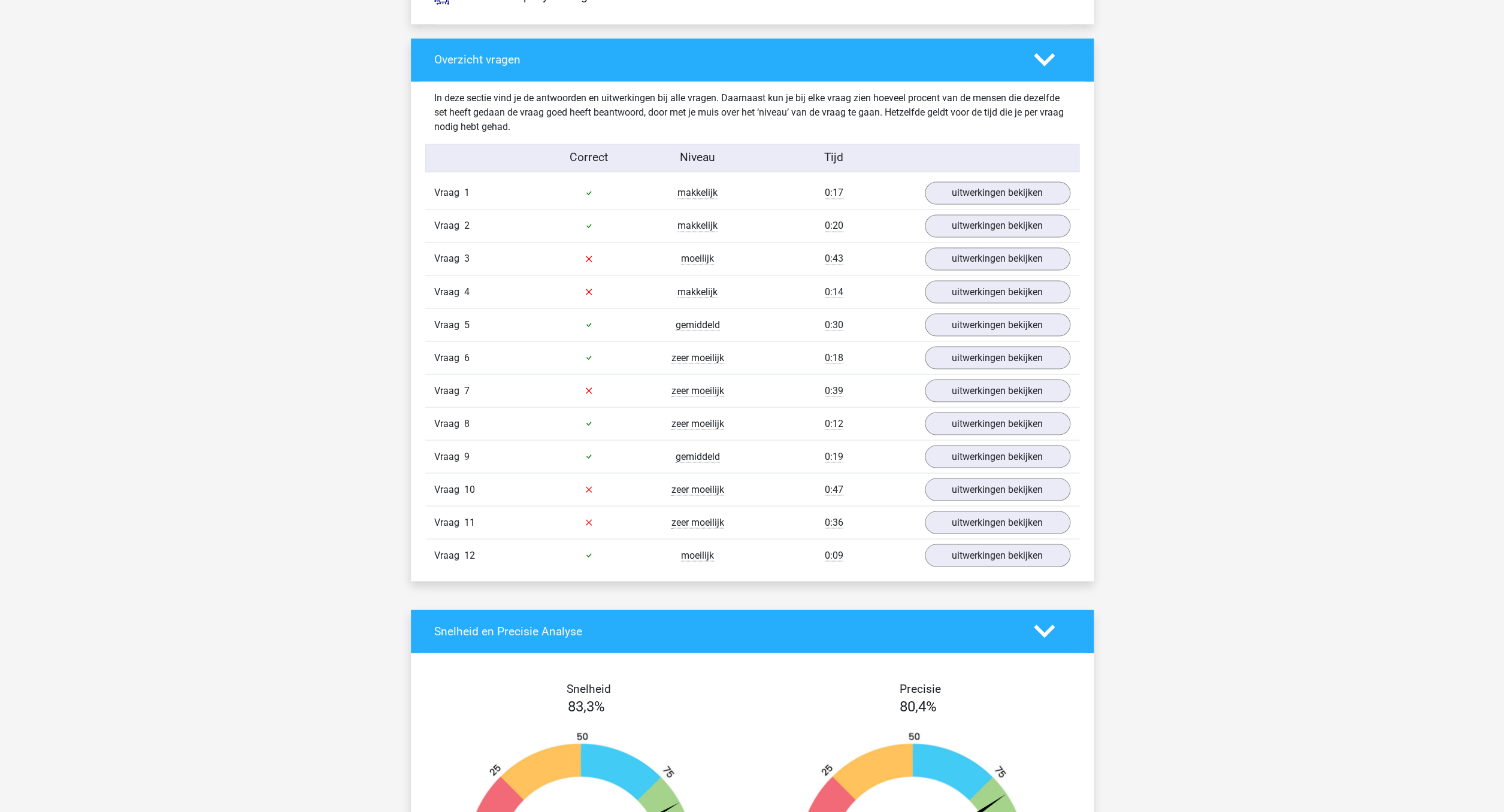
scroll to position [1218, 0]
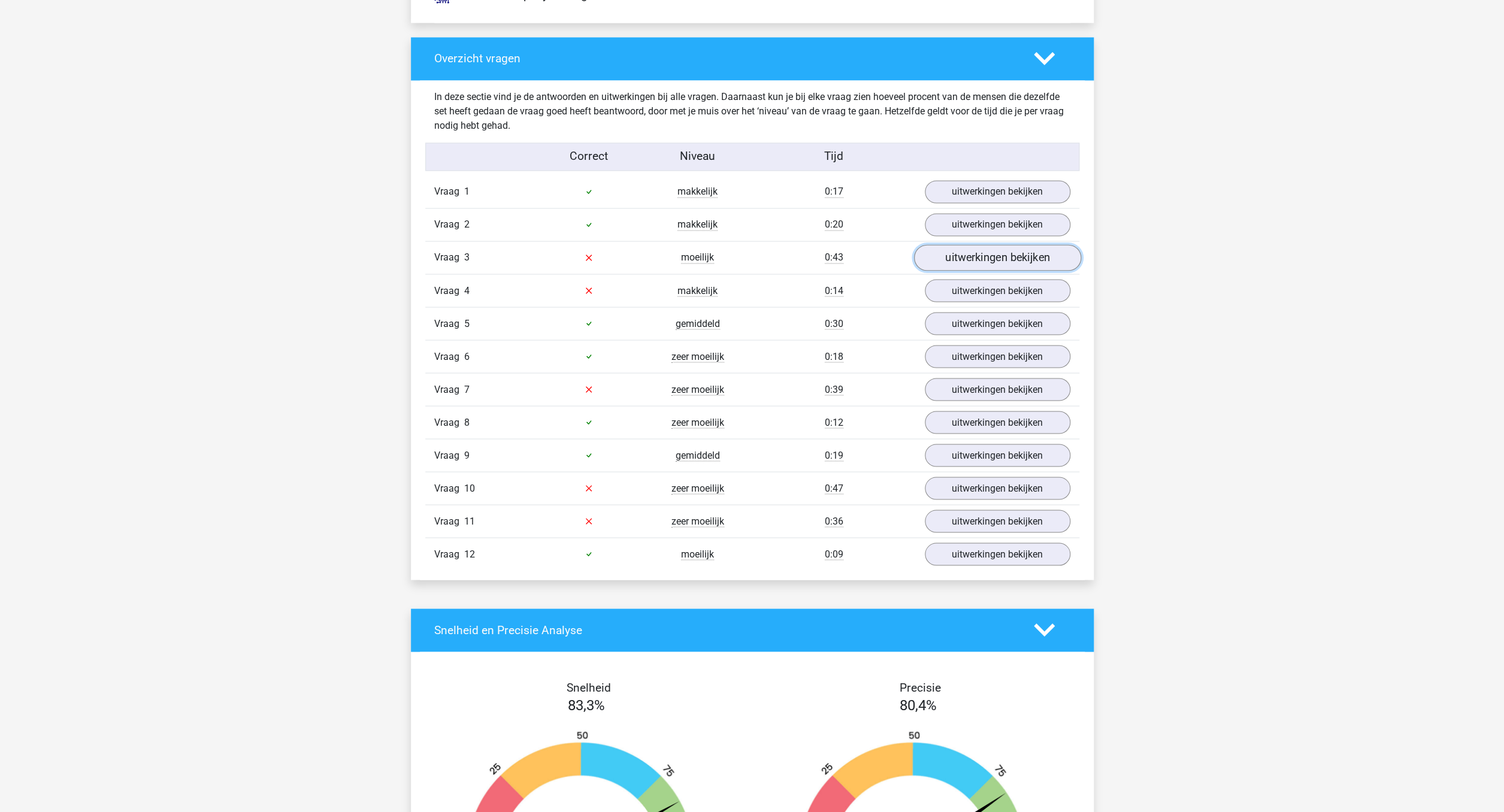
click at [1013, 257] on link "uitwerkingen bekijken" at bounding box center [997, 257] width 167 height 26
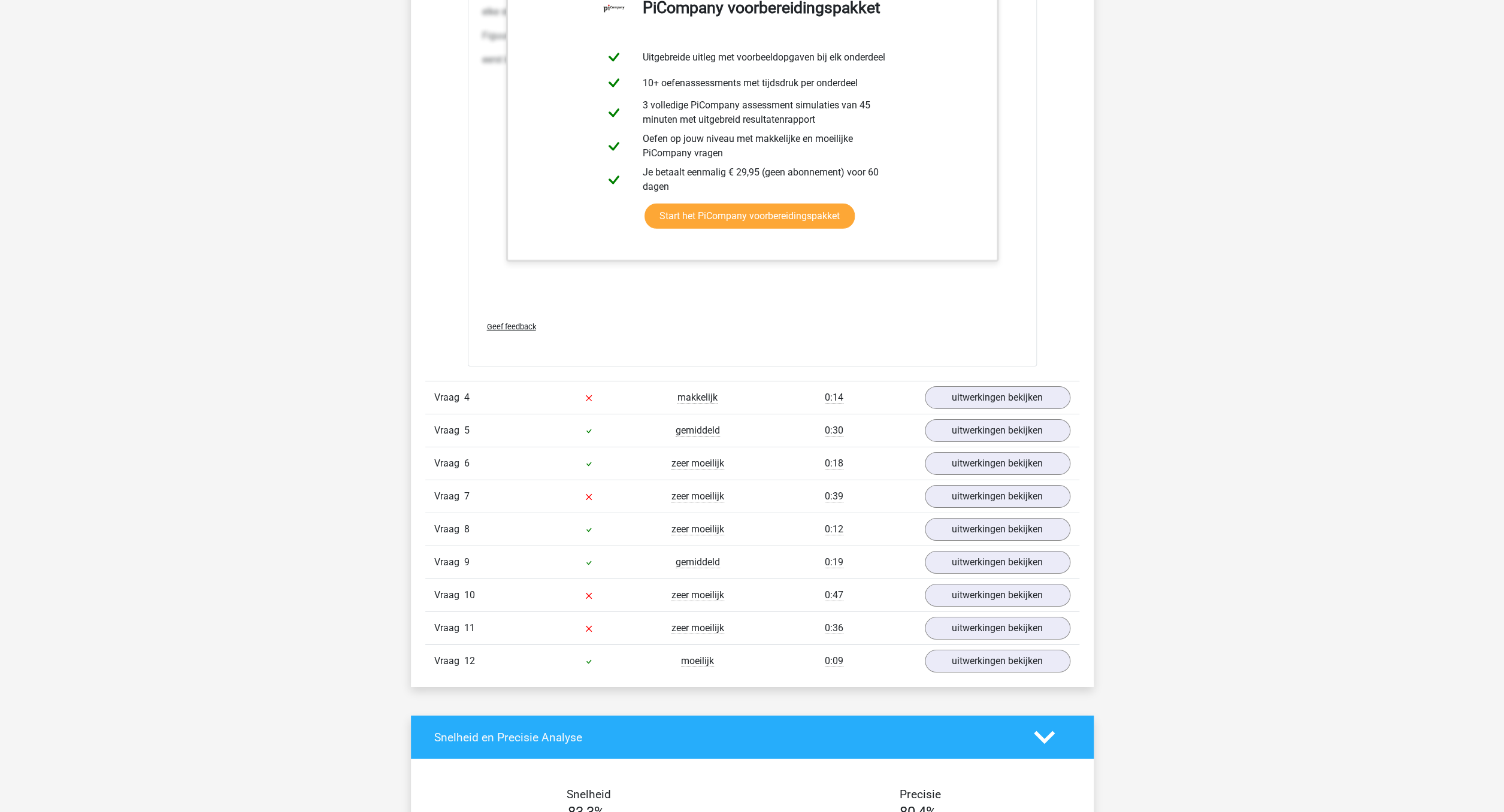
scroll to position [2351, 0]
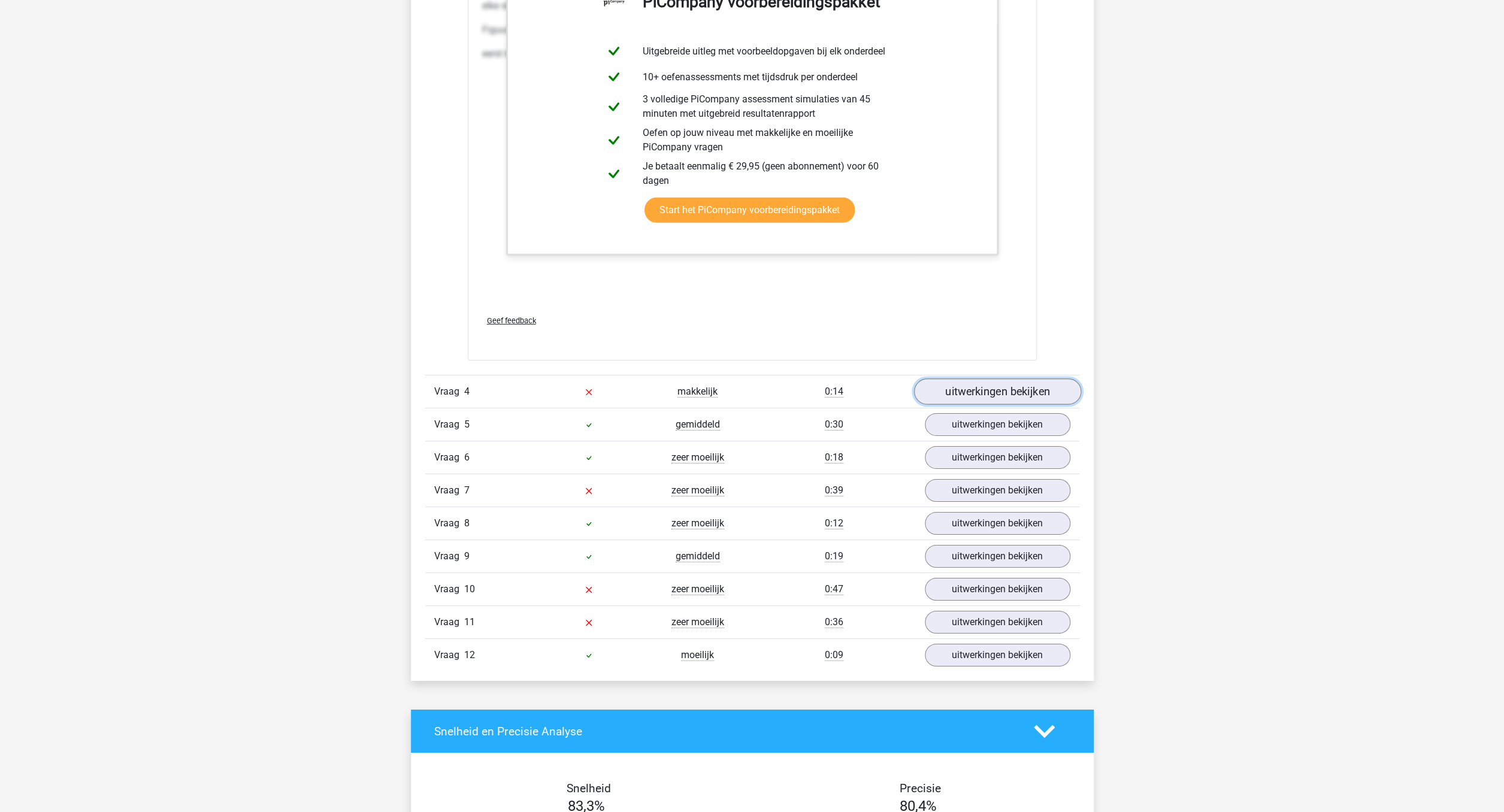
click at [1004, 390] on link "uitwerkingen bekijken" at bounding box center [997, 392] width 167 height 26
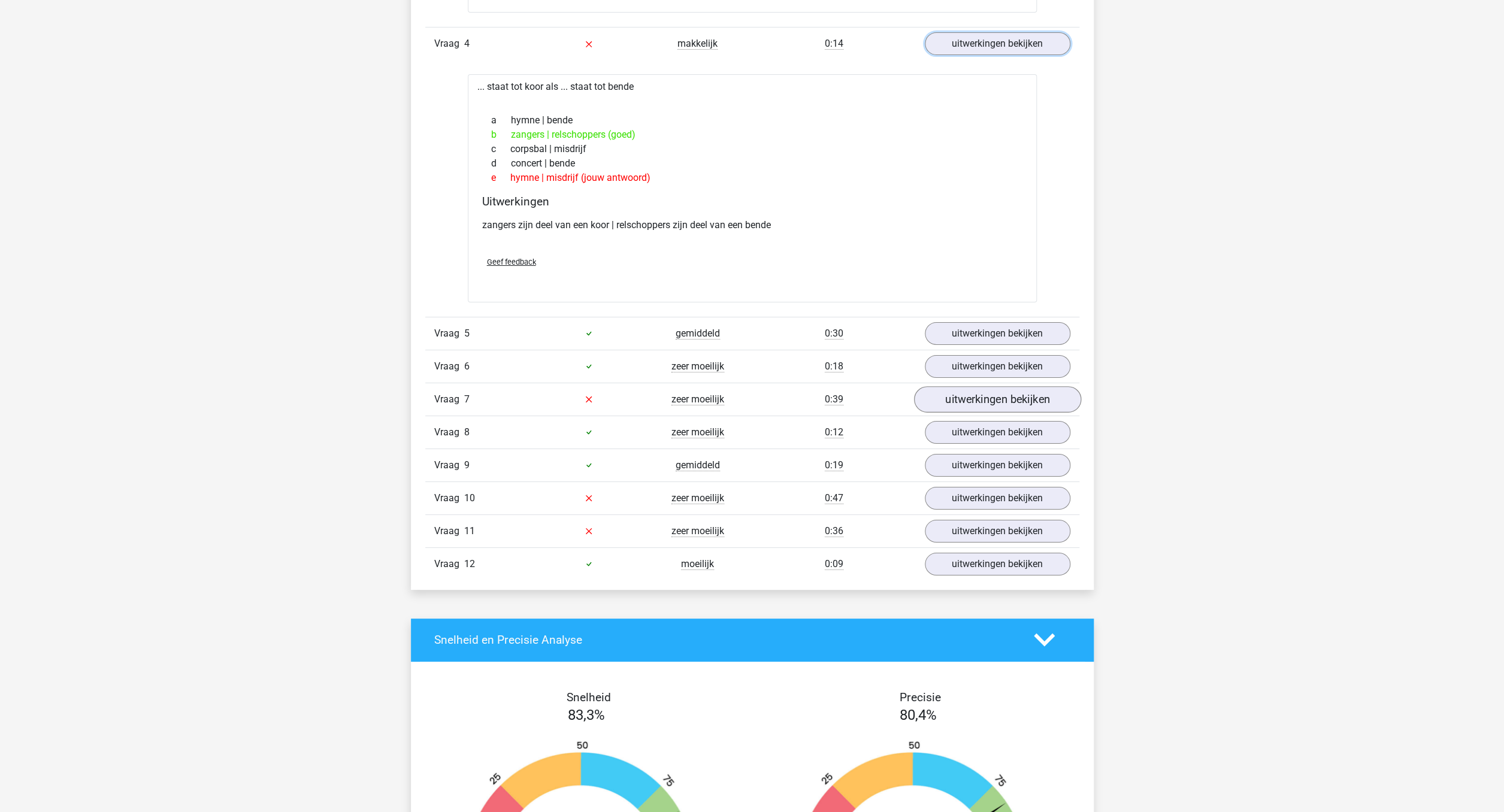
scroll to position [2700, 0]
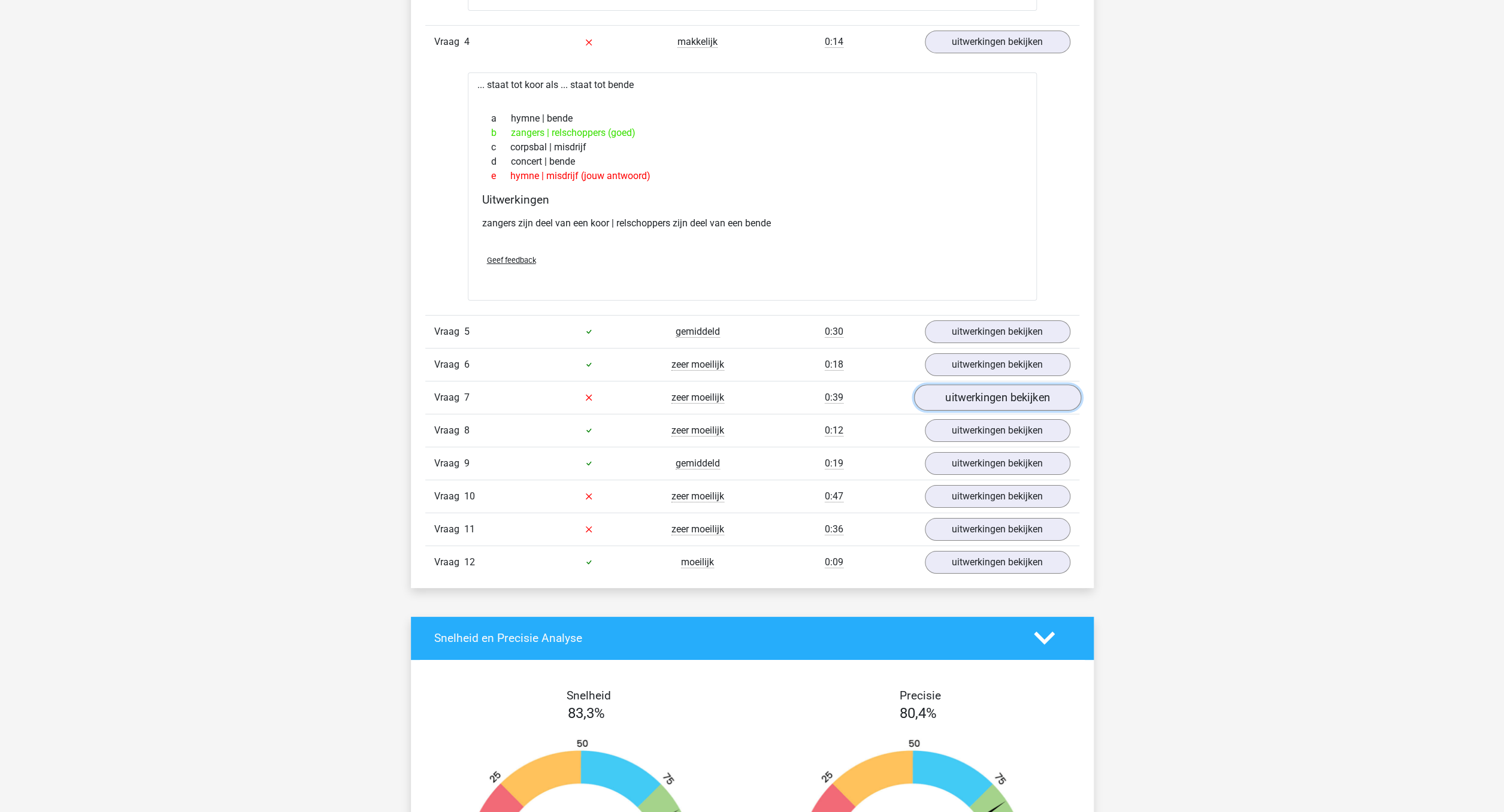
click at [1030, 398] on link "uitwerkingen bekijken" at bounding box center [997, 397] width 167 height 26
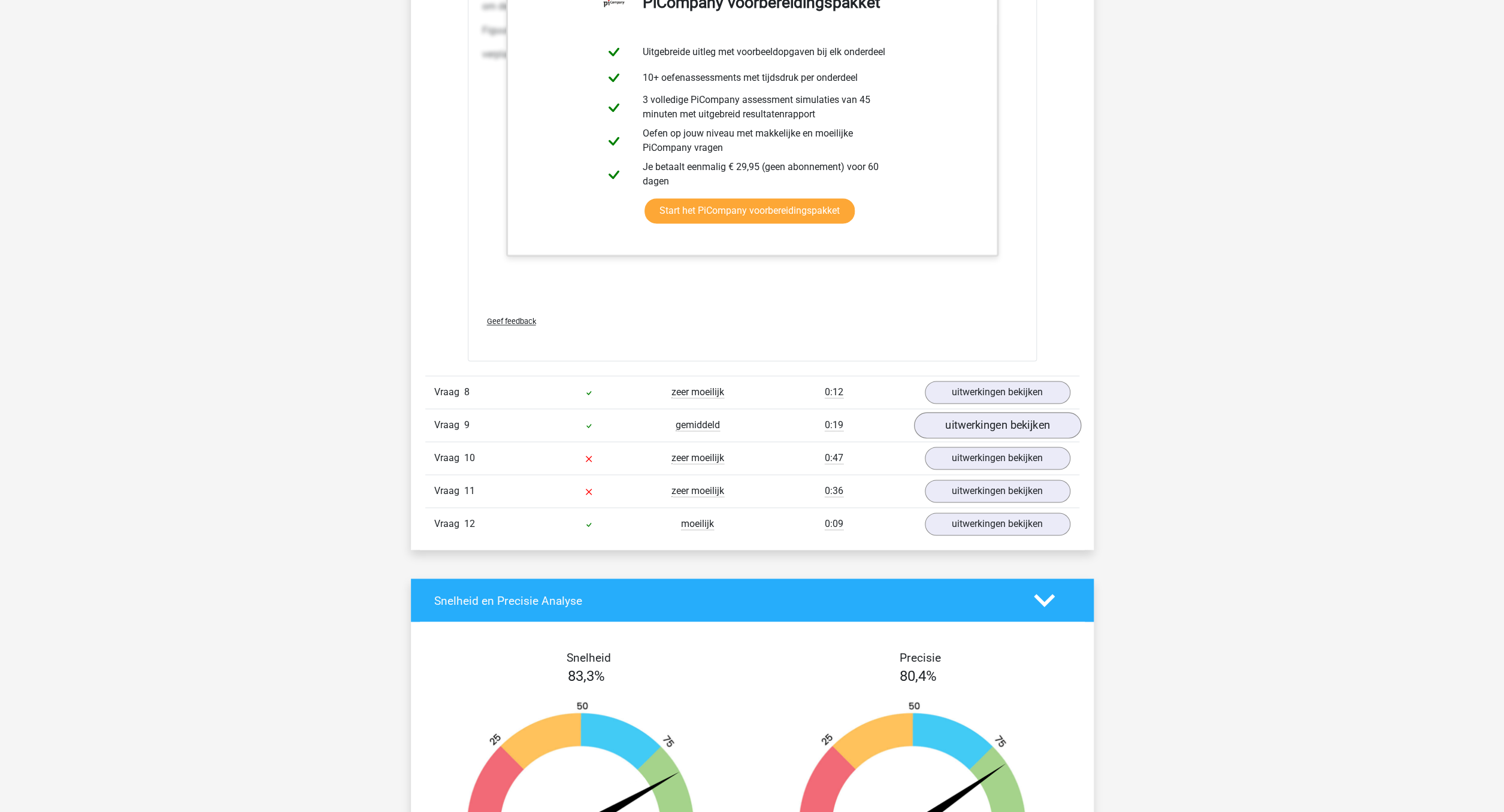
scroll to position [3975, 0]
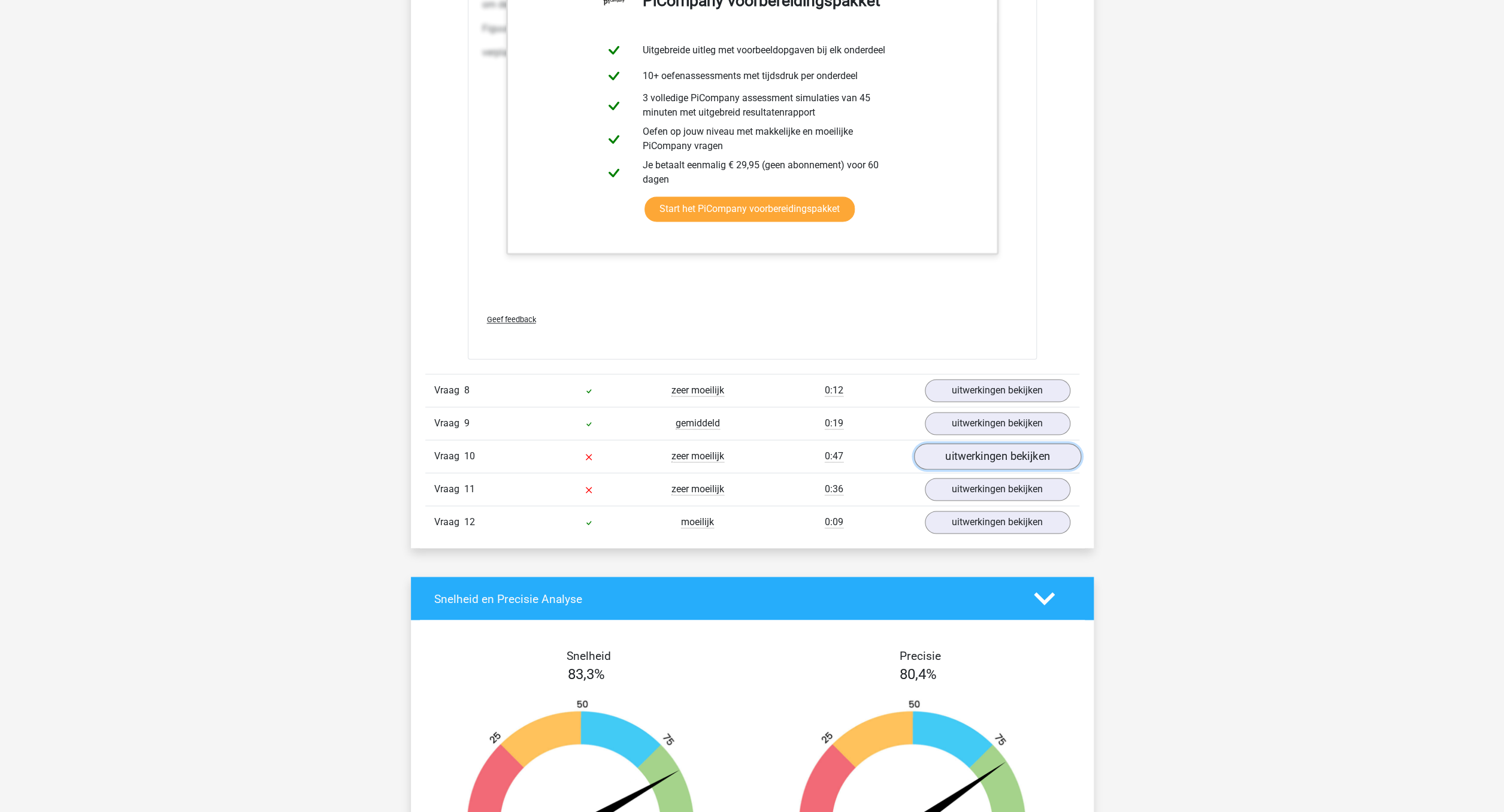
click at [1038, 457] on link "uitwerkingen bekijken" at bounding box center [997, 457] width 167 height 26
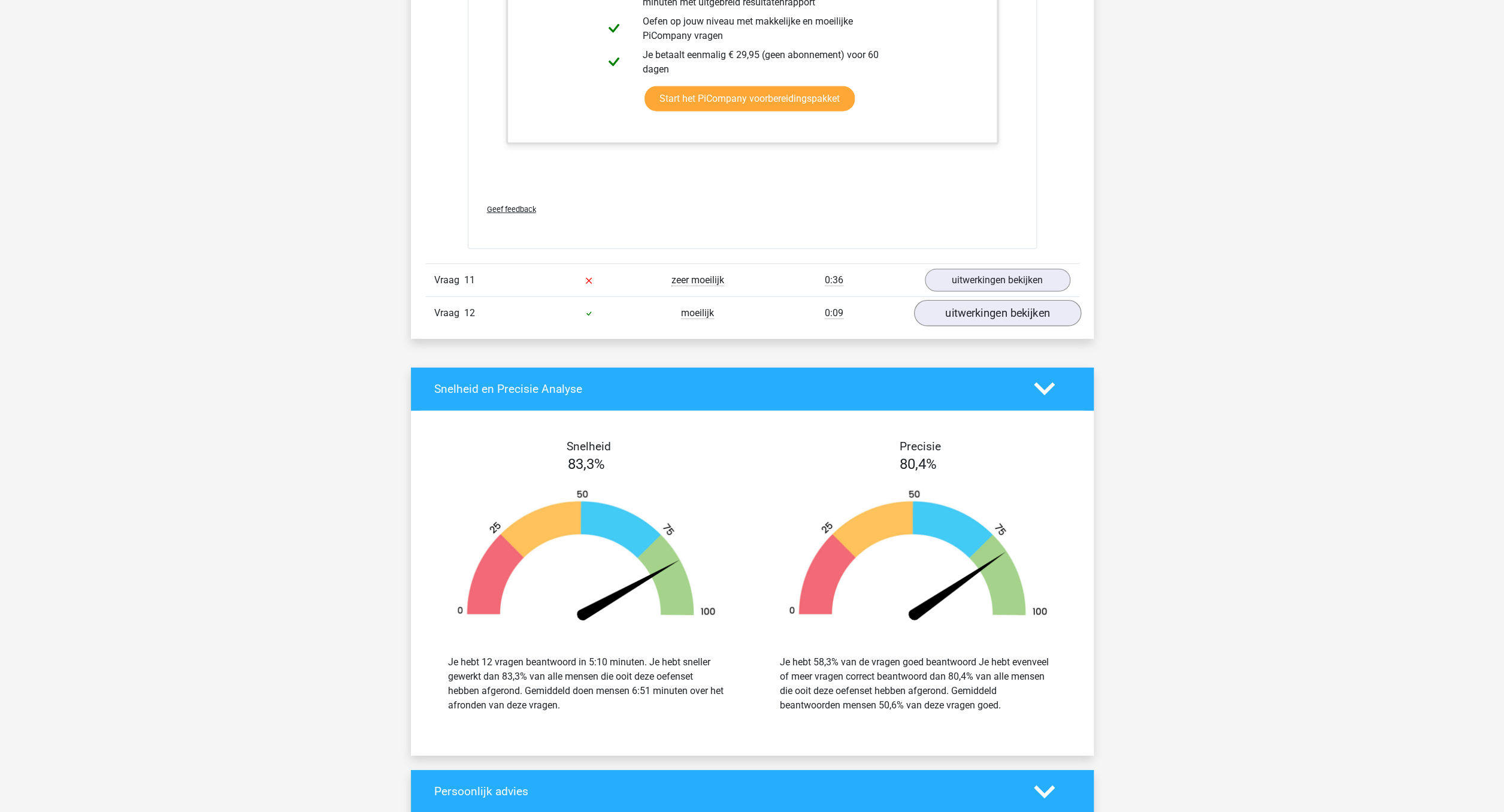
scroll to position [5039, 0]
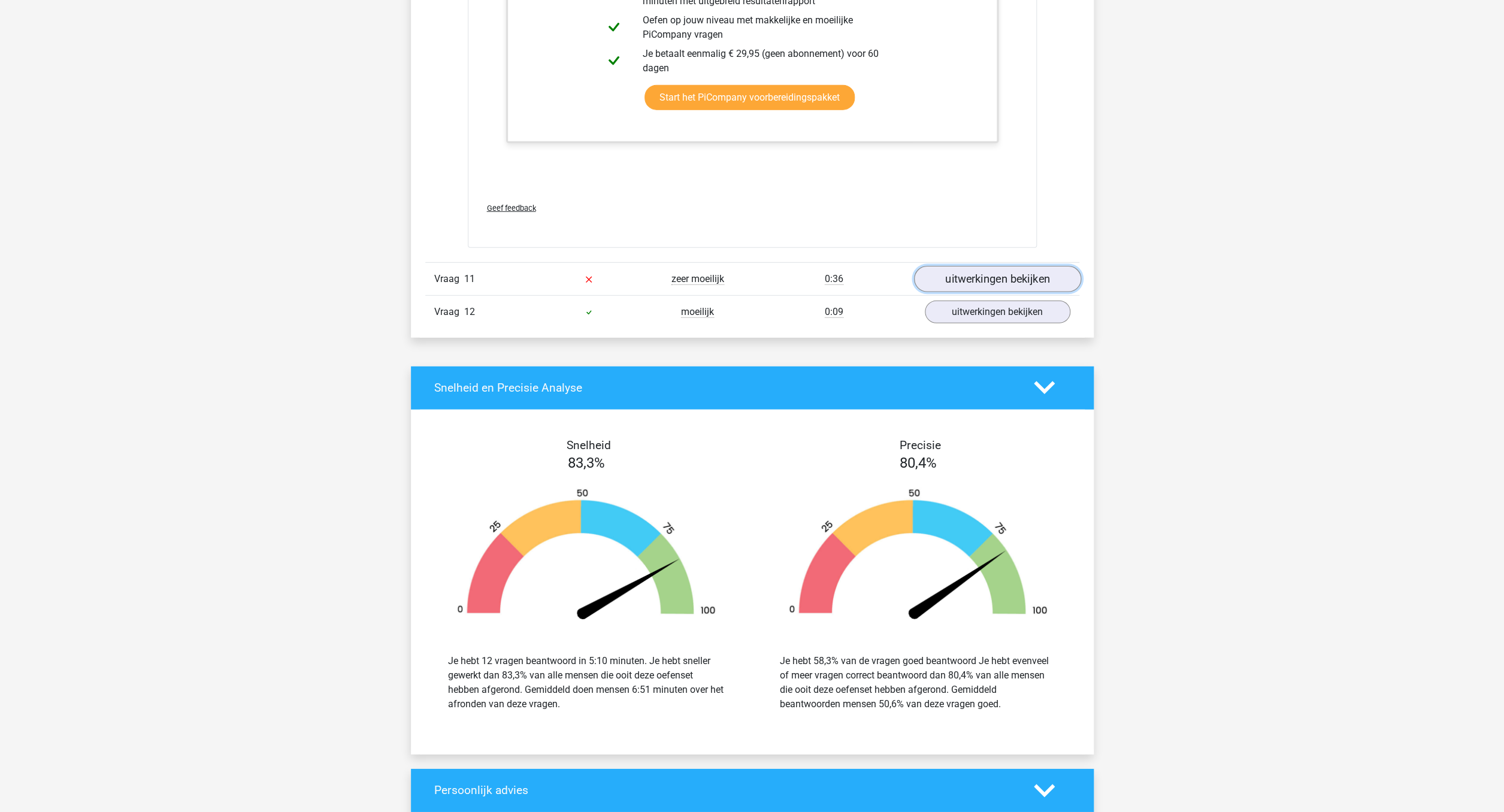
click at [1029, 283] on link "uitwerkingen bekijken" at bounding box center [997, 279] width 167 height 26
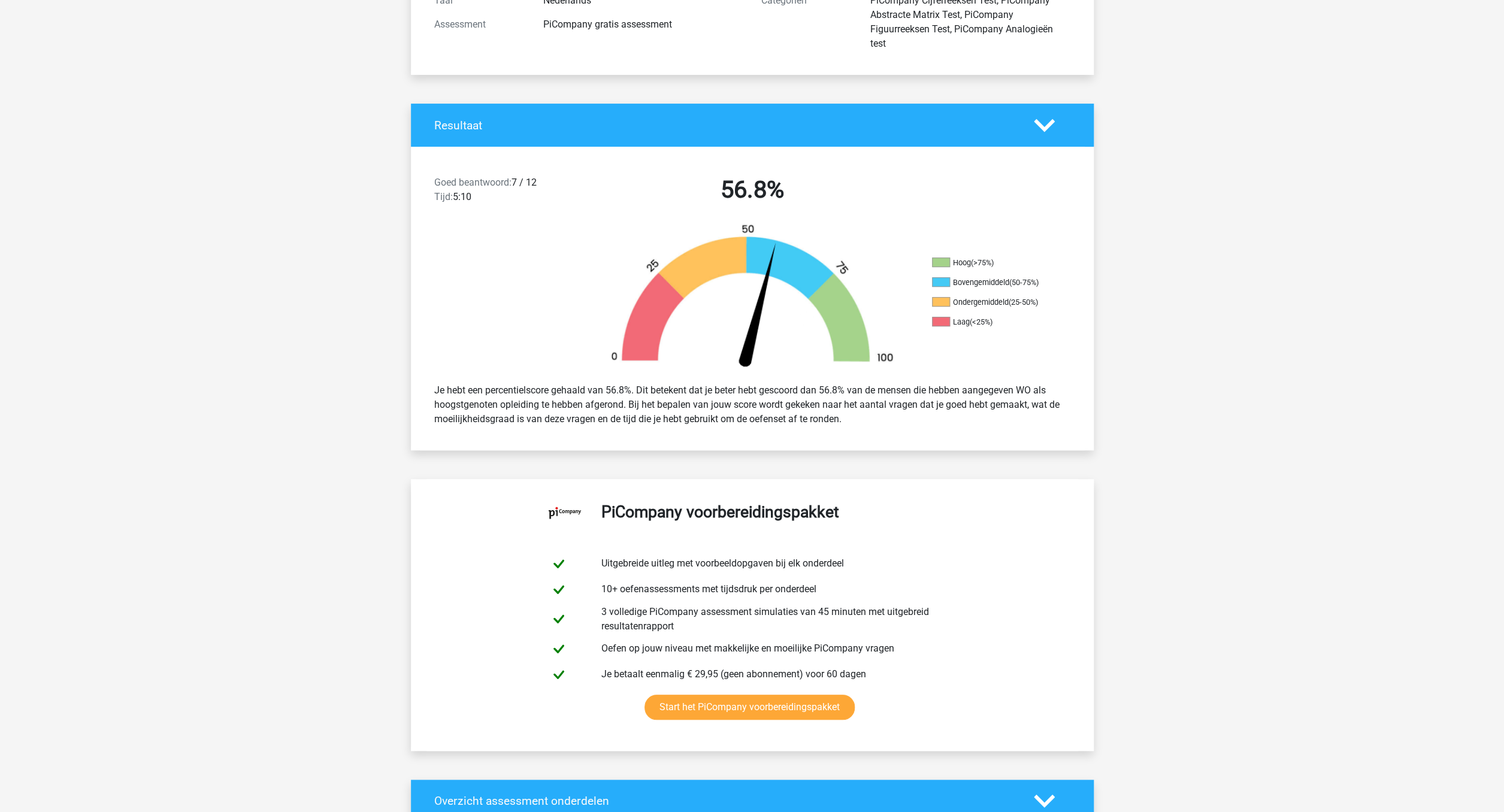
scroll to position [0, 0]
